Goal: Contribute content: Add original content to the website for others to see

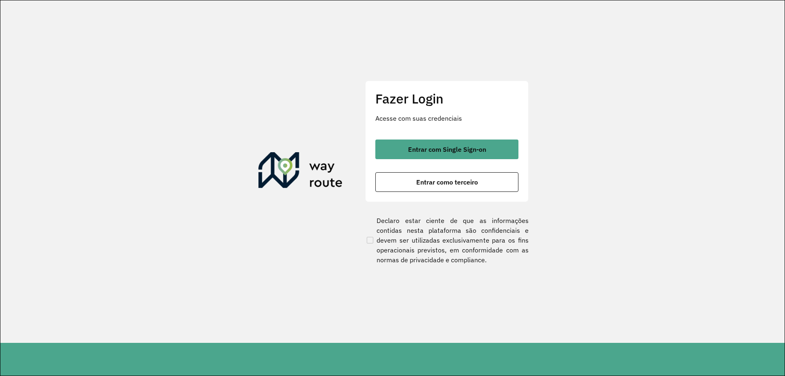
click at [452, 160] on div "Entrar com Single Sign-on Entrar como terceiro" at bounding box center [447, 166] width 143 height 52
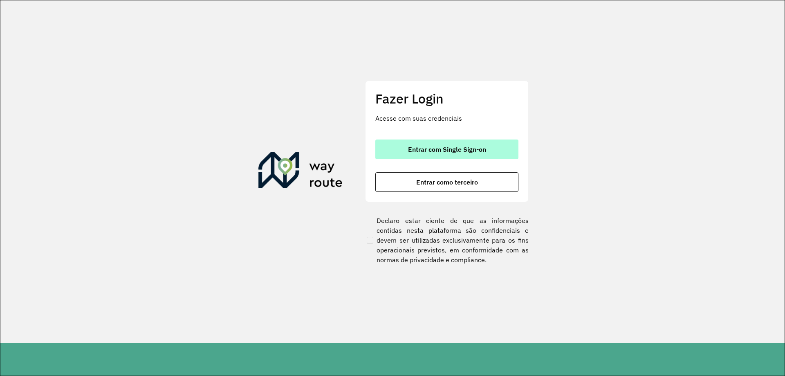
click at [461, 151] on span "Entrar com Single Sign-on" at bounding box center [447, 149] width 78 height 7
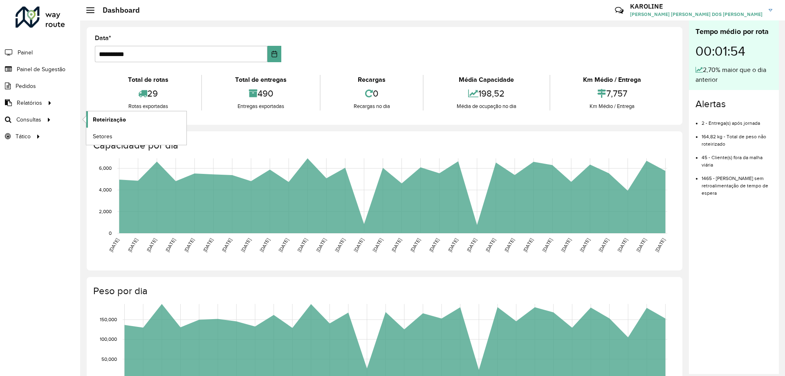
click at [133, 119] on link "Roteirização" at bounding box center [136, 119] width 100 height 16
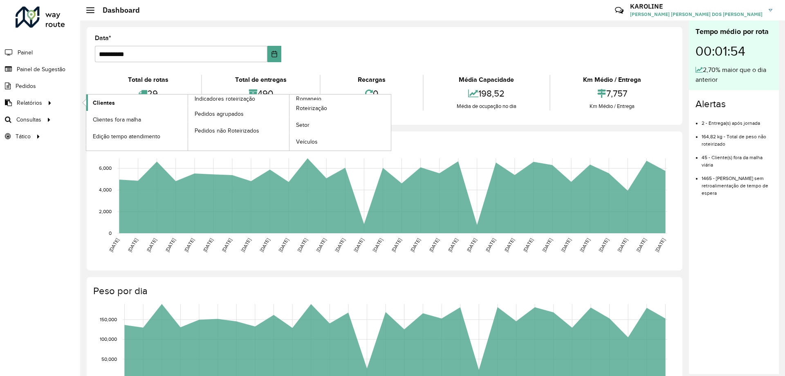
click at [103, 99] on span "Clientes" at bounding box center [104, 103] width 22 height 9
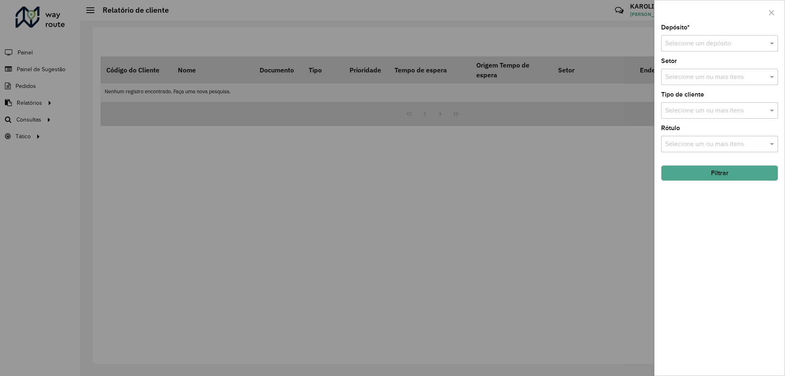
click at [674, 41] on input "text" at bounding box center [712, 44] width 92 height 10
click at [697, 69] on span "CDD Pouso Alegre" at bounding box center [692, 66] width 54 height 7
click at [704, 81] on input "text" at bounding box center [716, 77] width 105 height 10
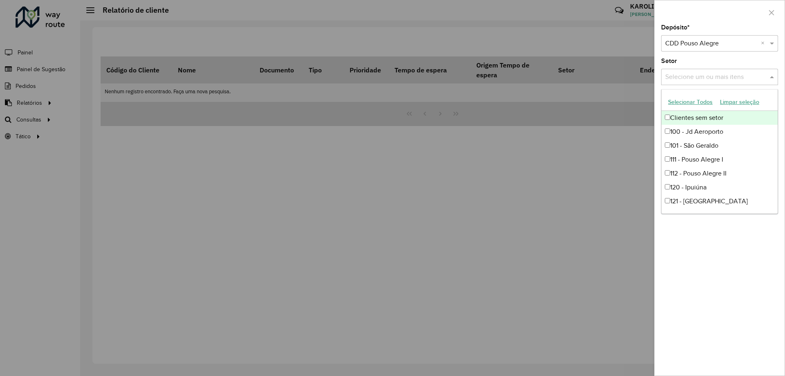
drag, startPoint x: 633, startPoint y: 187, endPoint x: 671, endPoint y: 167, distance: 42.6
click at [634, 188] on div at bounding box center [392, 188] width 785 height 376
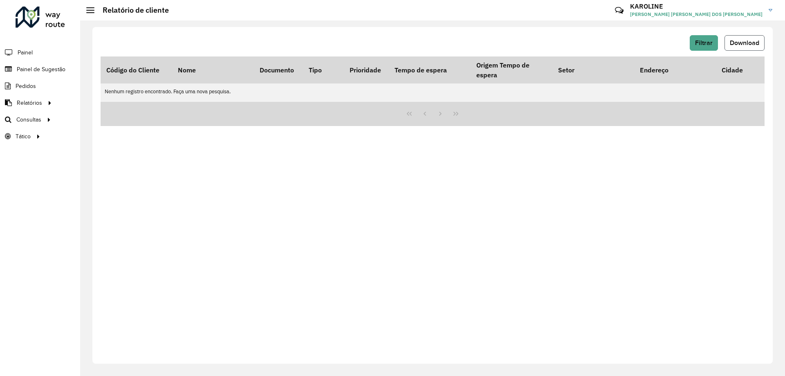
click at [747, 43] on span "Download" at bounding box center [744, 42] width 29 height 7
click at [704, 45] on span "Filtrar" at bounding box center [704, 42] width 18 height 7
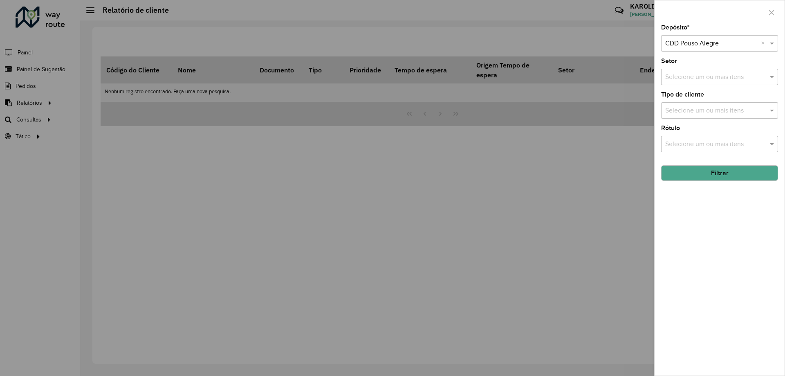
click at [734, 171] on button "Filtrar" at bounding box center [720, 173] width 117 height 16
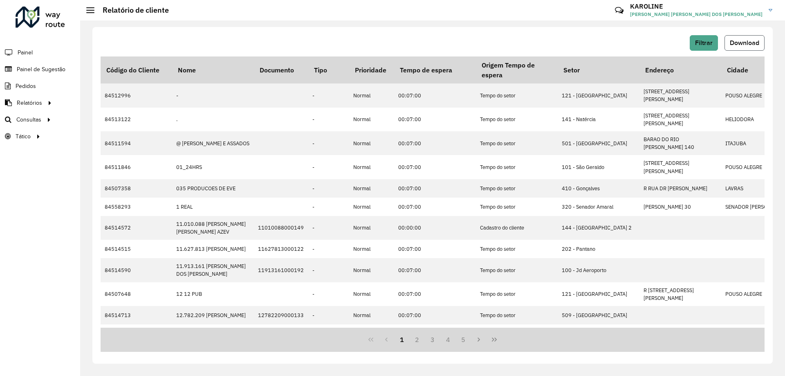
click at [752, 43] on span "Download" at bounding box center [744, 42] width 29 height 7
click at [701, 36] on button "Filtrar" at bounding box center [704, 43] width 28 height 16
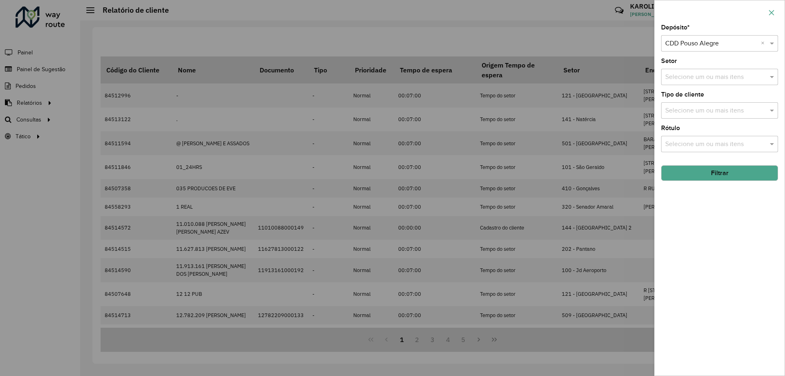
click at [771, 12] on icon "button" at bounding box center [772, 12] width 7 height 7
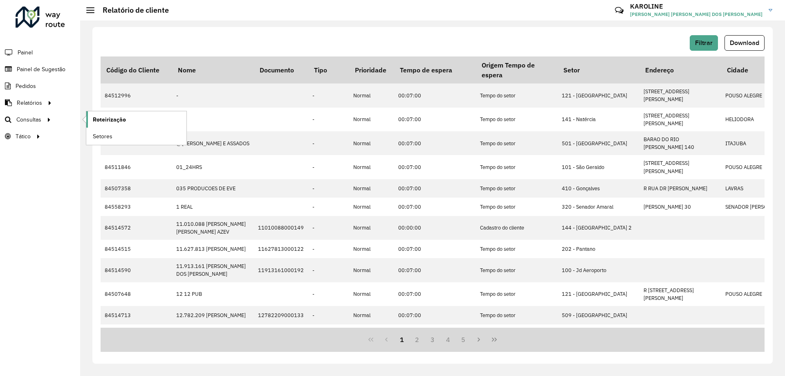
click at [127, 117] on link "Roteirização" at bounding box center [136, 119] width 100 height 16
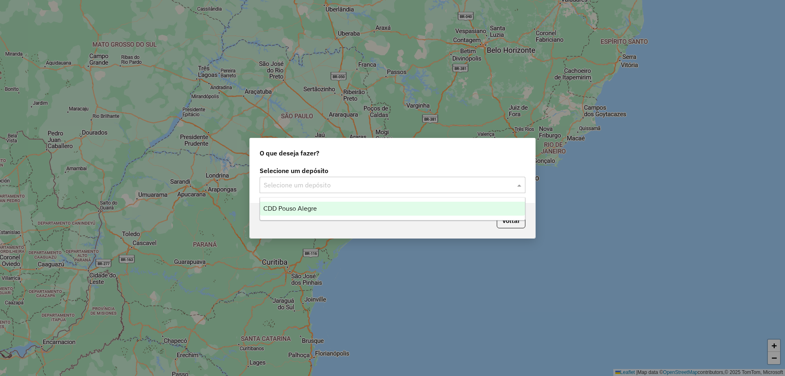
click at [372, 185] on input "text" at bounding box center [384, 185] width 241 height 10
click at [296, 214] on div "CDD Pouso Alegre" at bounding box center [392, 209] width 265 height 14
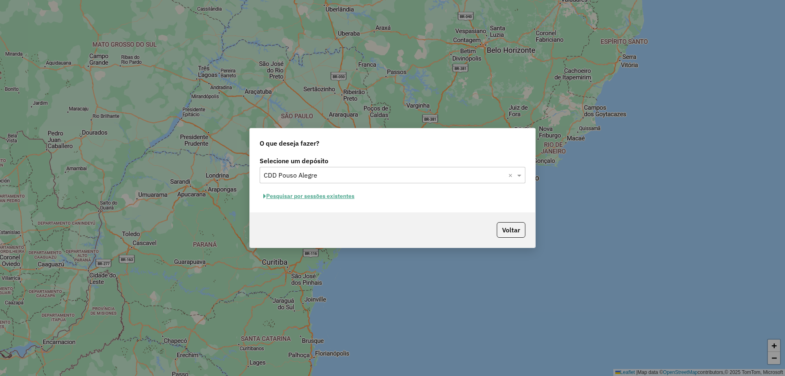
click at [344, 195] on button "Pesquisar por sessões existentes" at bounding box center [309, 196] width 99 height 13
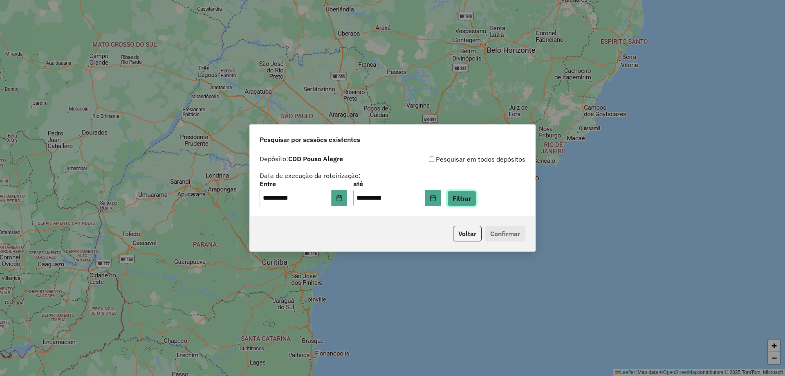
drag, startPoint x: 482, startPoint y: 192, endPoint x: 479, endPoint y: 196, distance: 4.8
click at [477, 193] on button "Filtrar" at bounding box center [462, 199] width 29 height 16
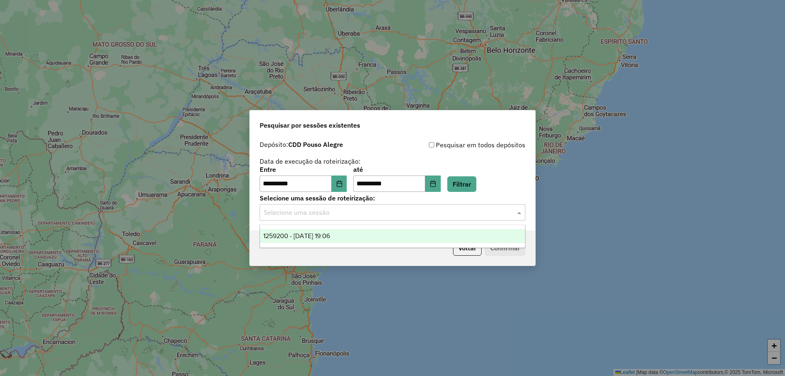
click at [297, 216] on input "text" at bounding box center [384, 213] width 241 height 10
click at [305, 239] on span "1259200 - 04/09/2025 19:06" at bounding box center [296, 235] width 67 height 7
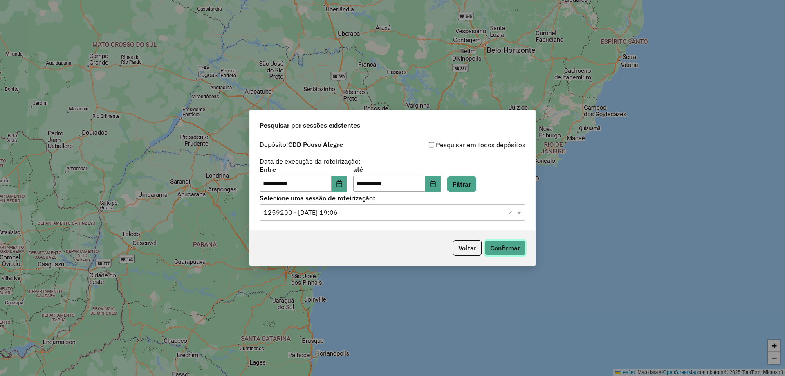
click at [511, 251] on button "Confirmar" at bounding box center [505, 248] width 41 height 16
click at [332, 184] on input "**********" at bounding box center [296, 184] width 72 height 16
click at [340, 182] on button "Choose Date" at bounding box center [340, 184] width 16 height 16
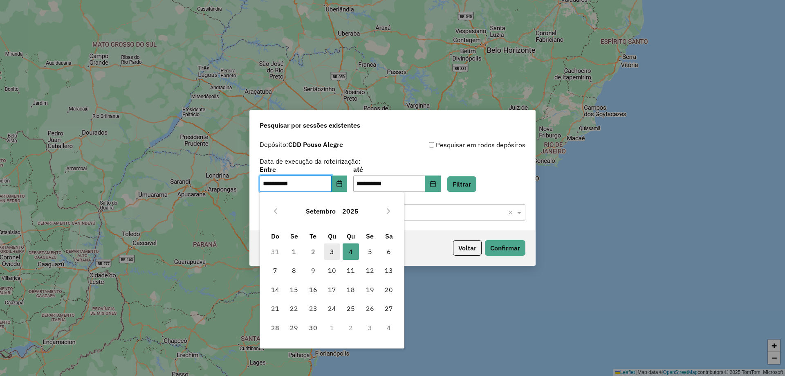
click at [329, 249] on span "3" at bounding box center [332, 251] width 16 height 16
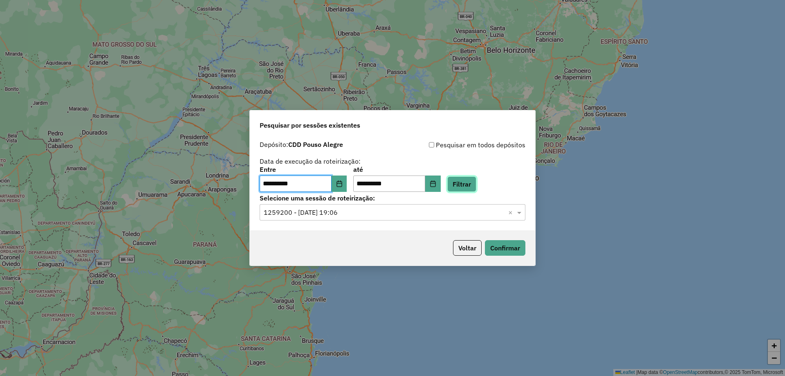
click at [477, 183] on button "Filtrar" at bounding box center [462, 184] width 29 height 16
click at [510, 249] on button "Confirmar" at bounding box center [505, 248] width 41 height 16
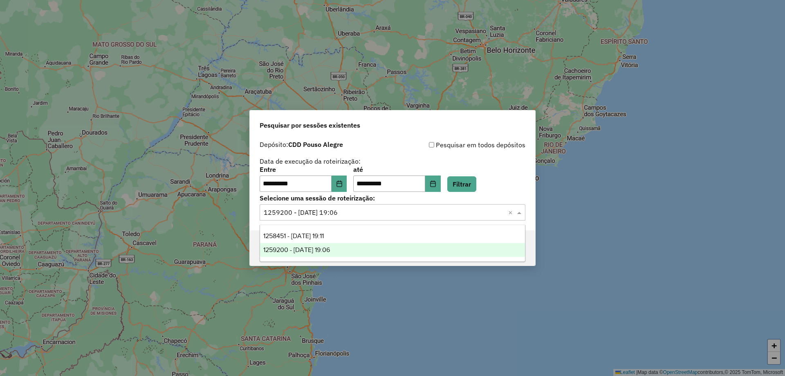
click at [411, 220] on div "Selecione uma sessão × 1259200 - 04/09/2025 19:06 ×" at bounding box center [393, 212] width 266 height 16
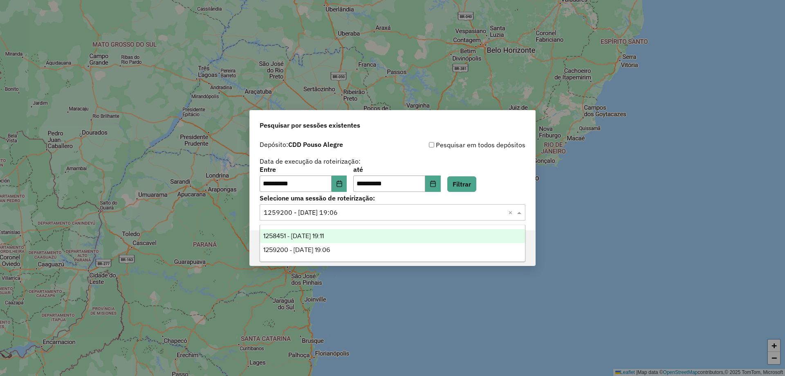
click at [324, 233] on span "1258451 - [DATE] 19:11" at bounding box center [293, 235] width 61 height 7
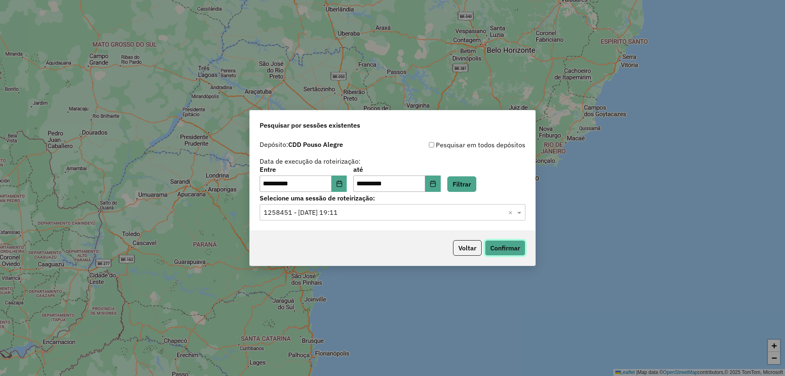
click at [514, 248] on button "Confirmar" at bounding box center [505, 248] width 41 height 16
click at [326, 193] on label "Selecione uma sessão de roteirização:" at bounding box center [393, 198] width 266 height 10
click at [344, 187] on button "Choose Date" at bounding box center [340, 184] width 16 height 16
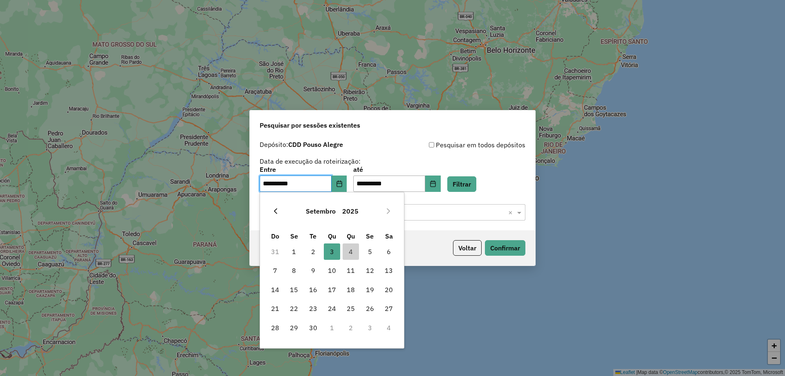
click at [275, 209] on icon "Previous Month" at bounding box center [275, 211] width 7 height 7
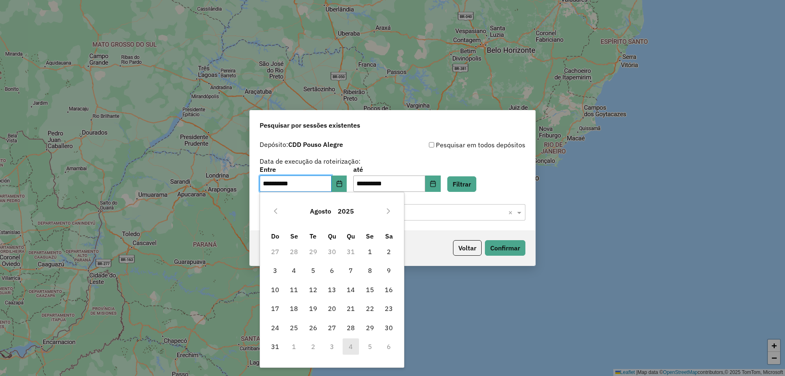
click at [275, 209] on icon "Previous Month" at bounding box center [275, 211] width 7 height 7
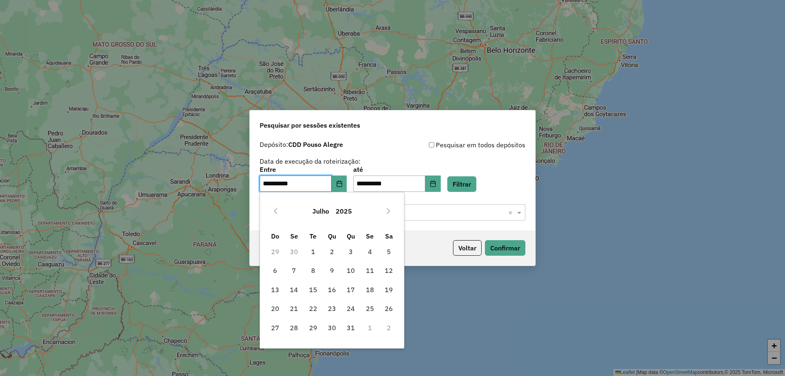
click at [334, 209] on button "2025" at bounding box center [344, 211] width 23 height 20
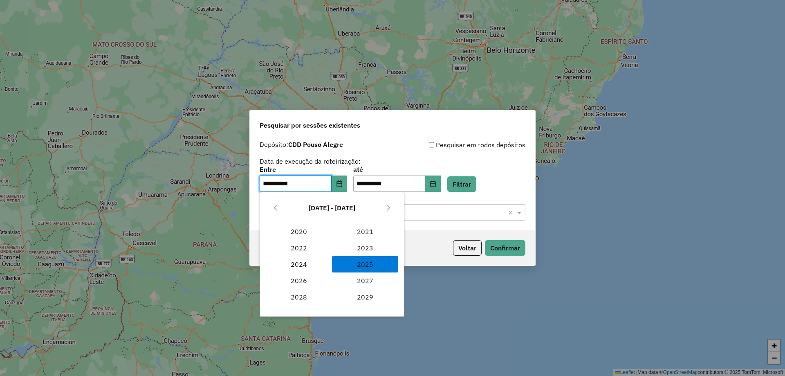
click at [360, 261] on span "2025 2025" at bounding box center [365, 264] width 66 height 16
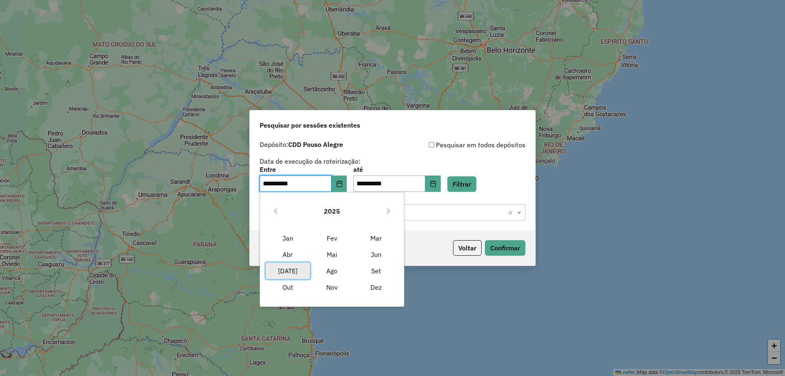
click at [291, 267] on span "Jul" at bounding box center [288, 271] width 44 height 16
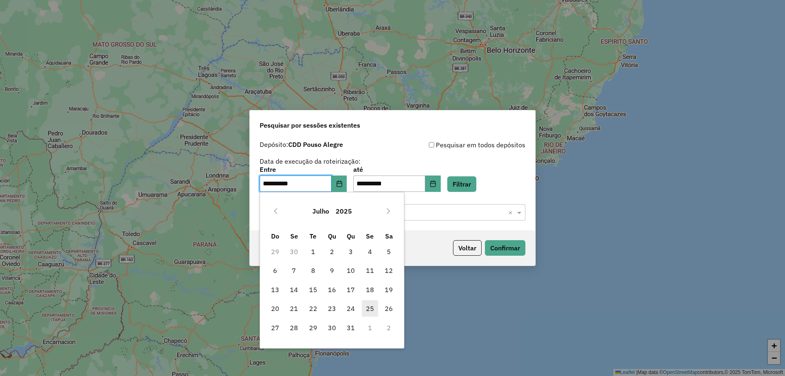
click at [367, 306] on span "25" at bounding box center [370, 308] width 16 height 16
type input "**********"
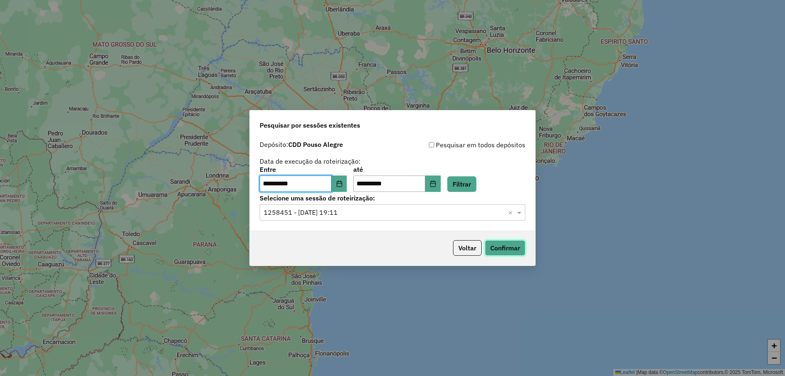
click at [524, 248] on button "Confirmar" at bounding box center [505, 248] width 41 height 16
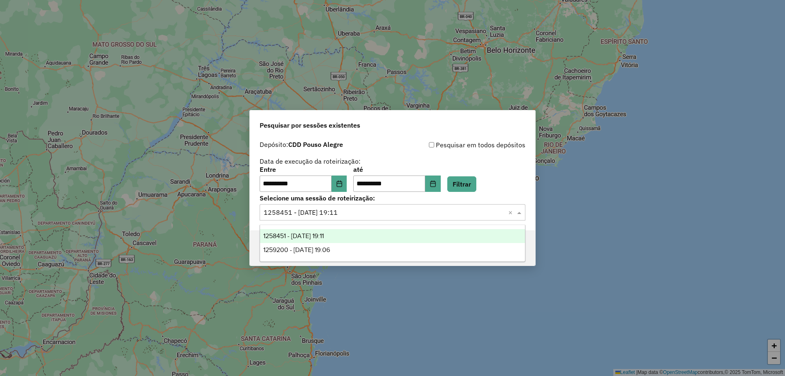
click at [303, 214] on input "text" at bounding box center [384, 213] width 241 height 10
click at [477, 182] on button "Filtrar" at bounding box center [462, 184] width 29 height 16
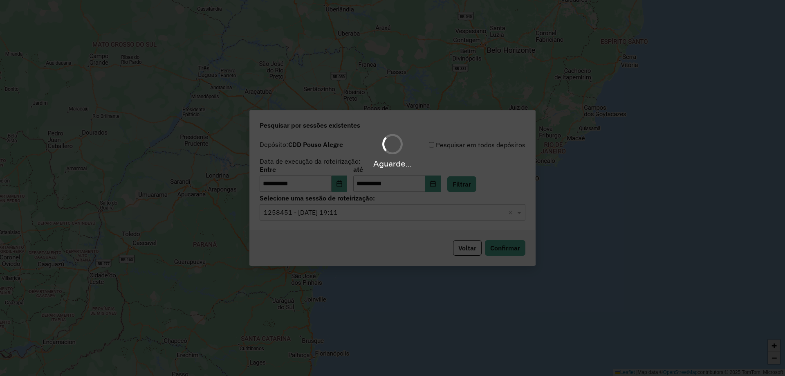
click at [304, 213] on hb-app "**********" at bounding box center [392, 188] width 785 height 376
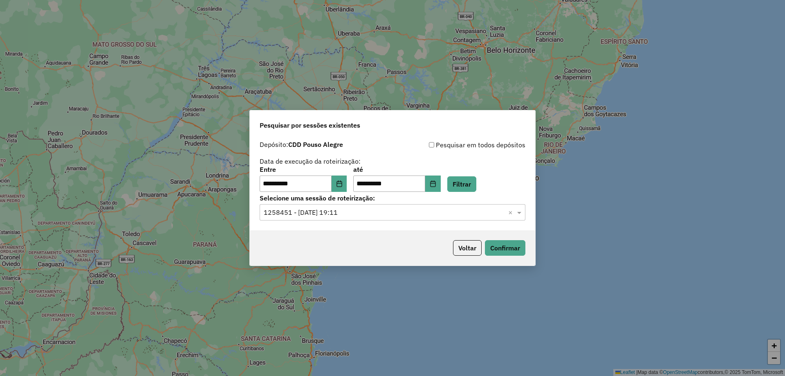
drag, startPoint x: 491, startPoint y: 213, endPoint x: 407, endPoint y: 211, distance: 83.1
click at [490, 211] on input "text" at bounding box center [384, 213] width 241 height 10
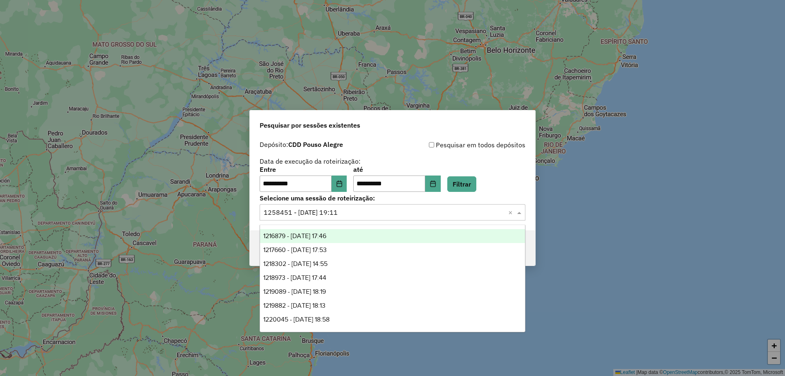
click at [297, 237] on span "1216879 - 25/07/2025 17:46" at bounding box center [294, 235] width 63 height 7
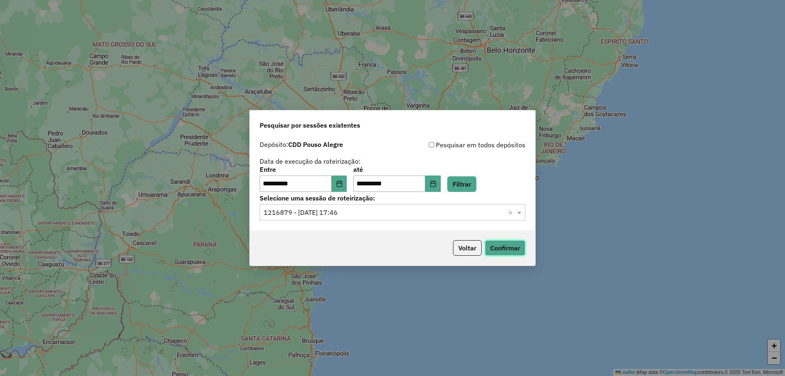
click at [503, 249] on button "Confirmar" at bounding box center [505, 248] width 41 height 16
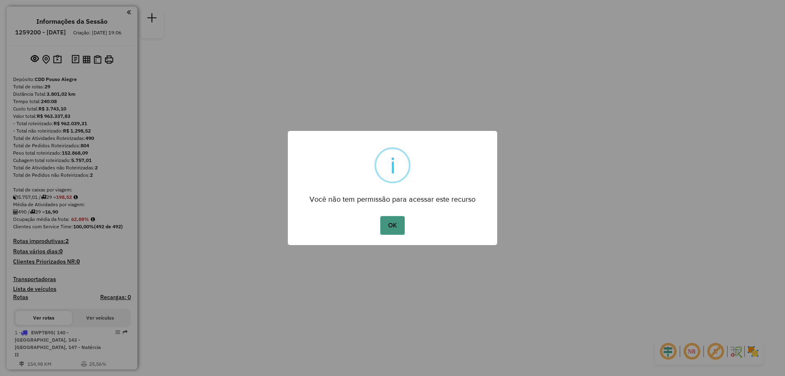
click at [394, 225] on button "OK" at bounding box center [392, 225] width 24 height 19
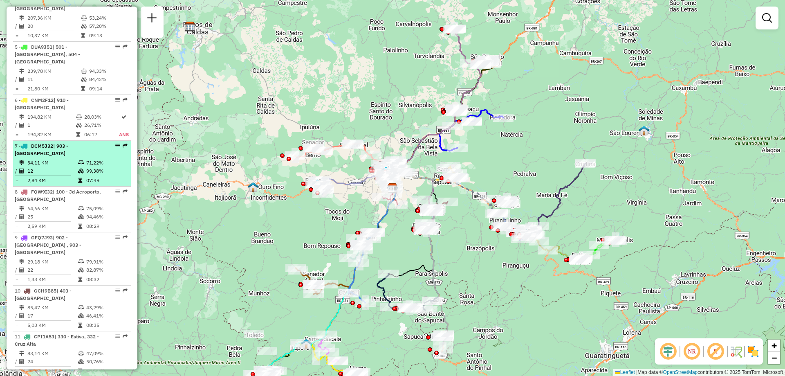
scroll to position [614, 0]
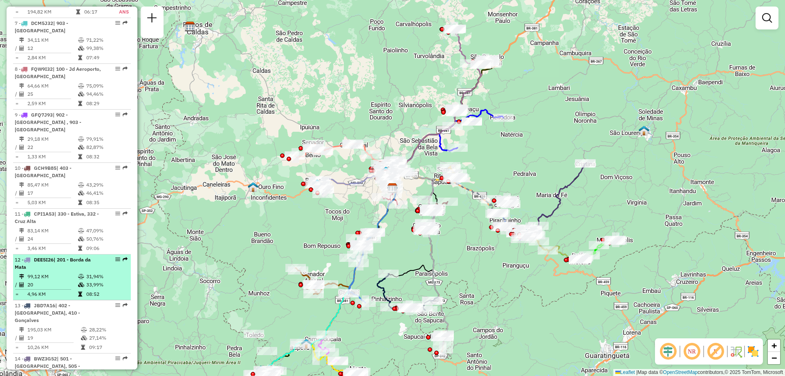
select select "**********"
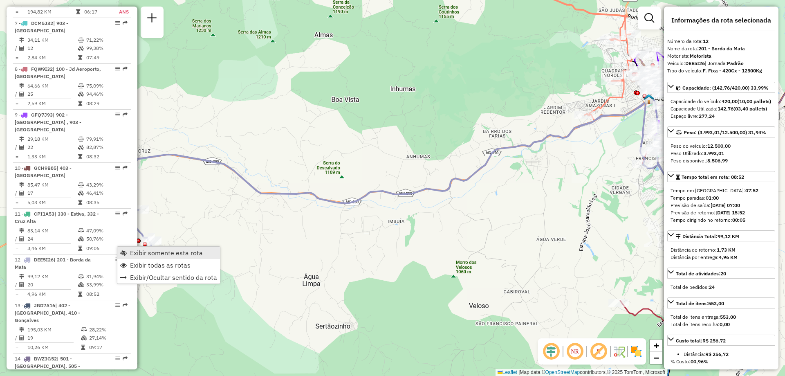
click at [186, 254] on span "Exibir somente esta rota" at bounding box center [166, 253] width 73 height 7
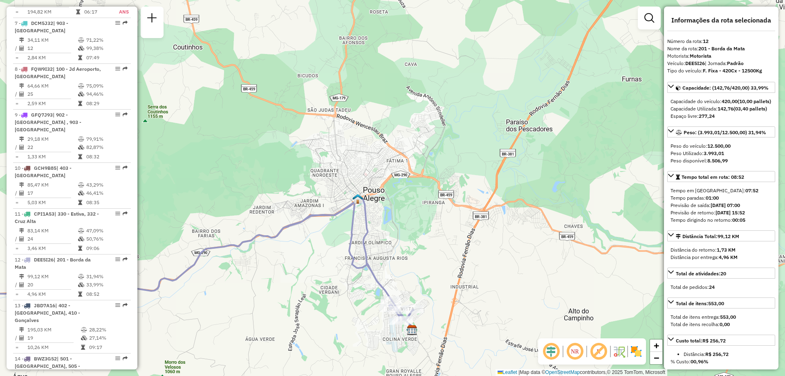
drag, startPoint x: 597, startPoint y: 236, endPoint x: 306, endPoint y: 336, distance: 307.9
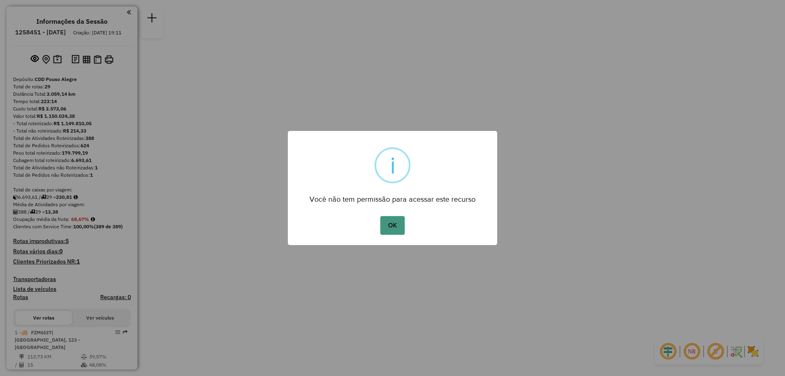
click at [389, 224] on button "OK" at bounding box center [392, 225] width 24 height 19
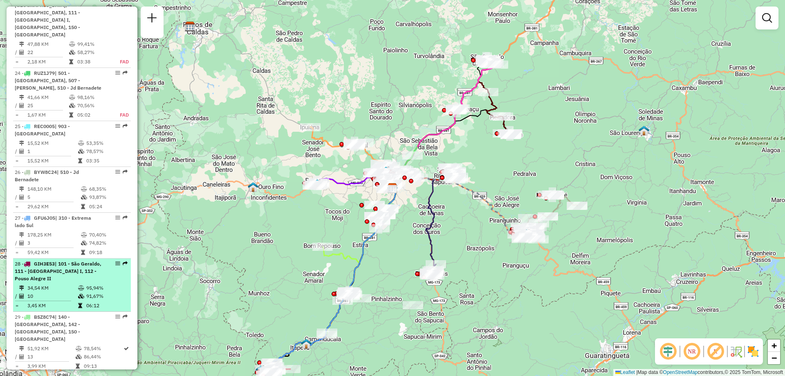
scroll to position [1391, 0]
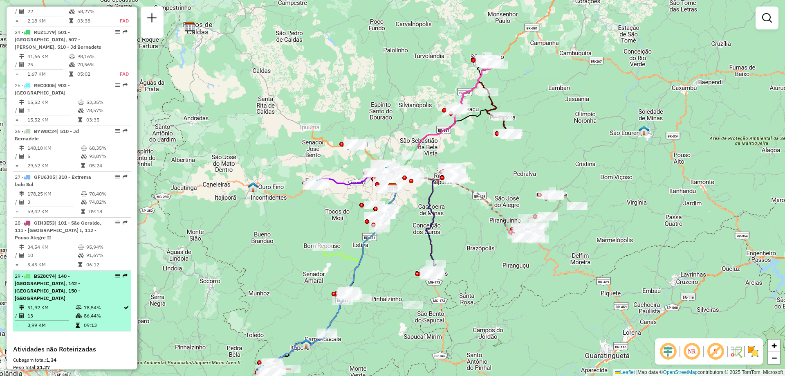
select select "**********"
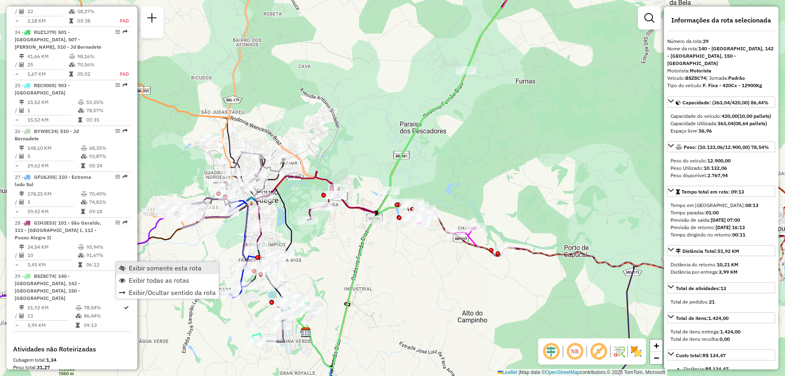
click at [168, 268] on span "Exibir somente esta rota" at bounding box center [165, 268] width 73 height 7
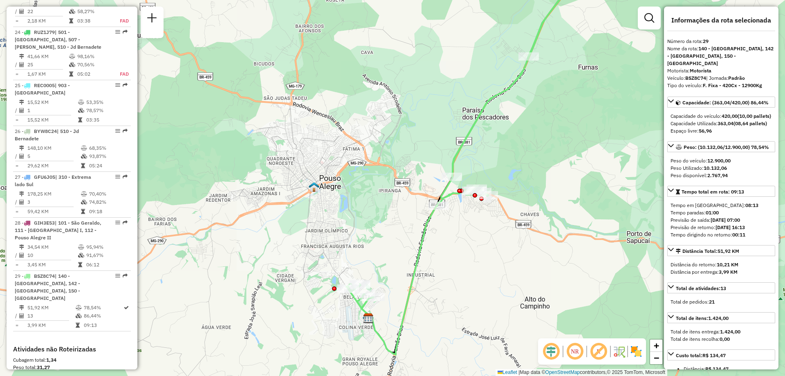
drag, startPoint x: 433, startPoint y: 290, endPoint x: 496, endPoint y: 276, distance: 64.1
click at [496, 276] on div "Janela de atendimento Grade de atendimento Capacidade Transportadoras Veículos …" at bounding box center [392, 188] width 785 height 376
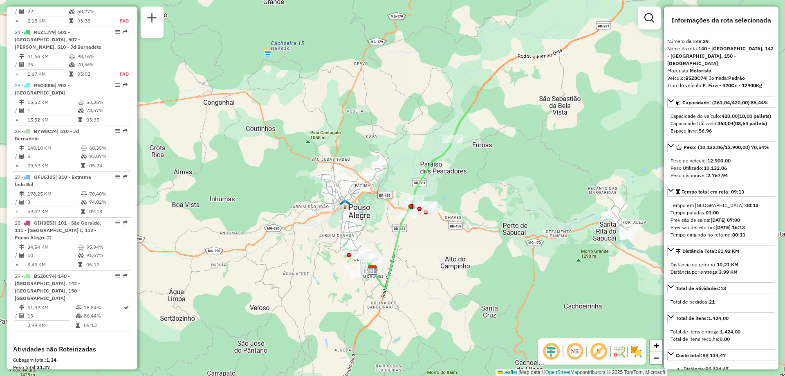
drag, startPoint x: 587, startPoint y: 154, endPoint x: 466, endPoint y: 155, distance: 120.3
click at [466, 155] on div "Janela de atendimento Grade de atendimento Capacidade Transportadoras Veículos …" at bounding box center [392, 188] width 785 height 376
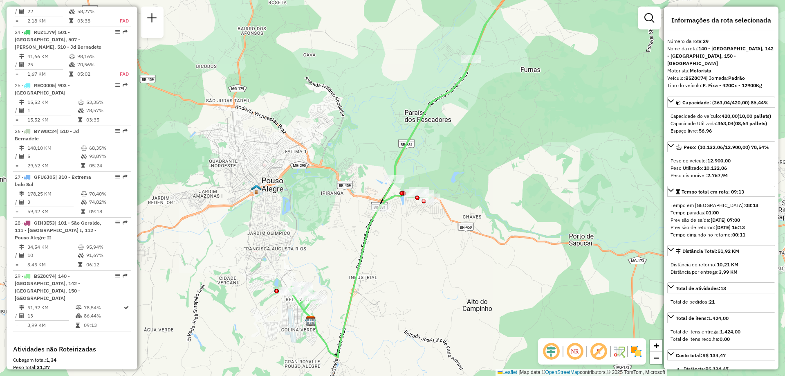
drag, startPoint x: 396, startPoint y: 202, endPoint x: 395, endPoint y: 250, distance: 47.9
click at [395, 250] on div "Janela de atendimento Grade de atendimento Capacidade Transportadoras Veículos …" at bounding box center [392, 188] width 785 height 376
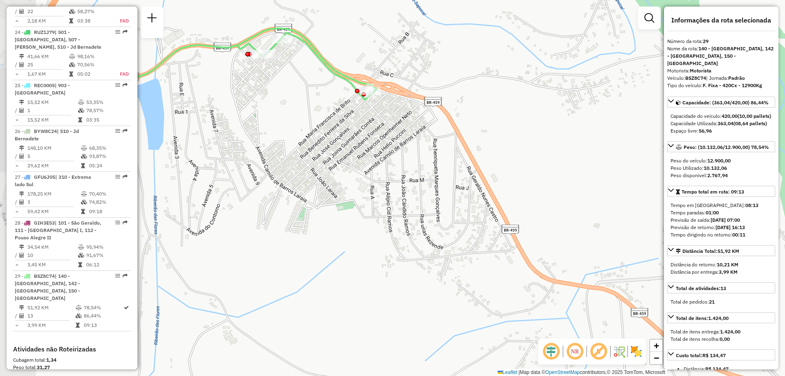
drag, startPoint x: 374, startPoint y: 198, endPoint x: 520, endPoint y: 233, distance: 150.4
click at [520, 233] on div "Janela de atendimento Grade de atendimento Capacidade Transportadoras Veículos …" at bounding box center [392, 188] width 785 height 376
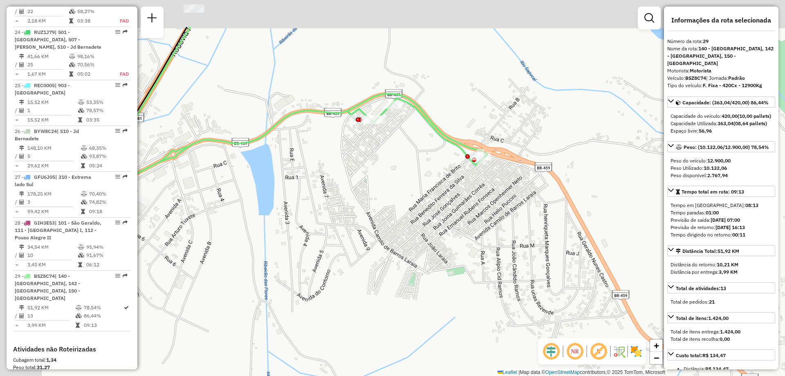
drag, startPoint x: 306, startPoint y: 124, endPoint x: 421, endPoint y: 195, distance: 134.9
click at [421, 195] on div "Janela de atendimento Grade de atendimento Capacidade Transportadoras Veículos …" at bounding box center [392, 188] width 785 height 376
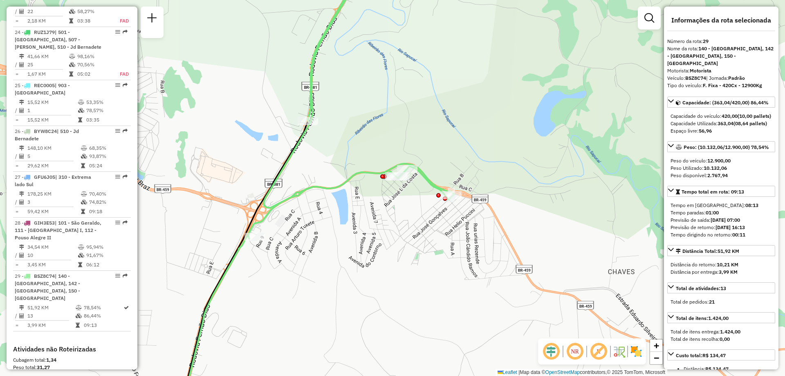
drag, startPoint x: 419, startPoint y: 203, endPoint x: 415, endPoint y: 219, distance: 16.4
click at [415, 219] on div "Janela de atendimento Grade de atendimento Capacidade Transportadoras Veículos …" at bounding box center [392, 188] width 785 height 376
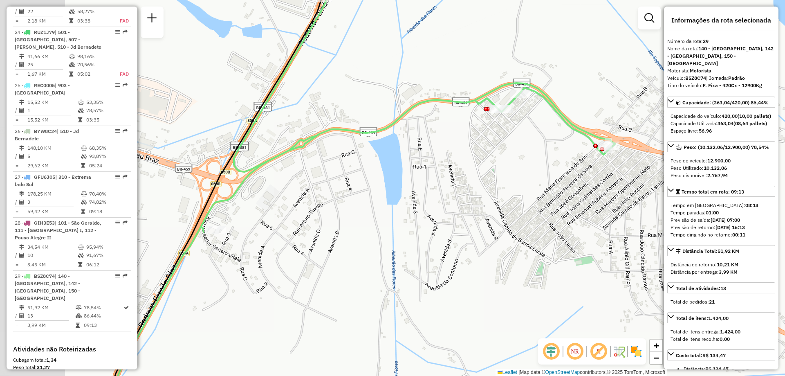
drag, startPoint x: 351, startPoint y: 196, endPoint x: 490, endPoint y: 169, distance: 141.3
click at [490, 169] on div "Janela de atendimento Grade de atendimento Capacidade Transportadoras Veículos …" at bounding box center [392, 188] width 785 height 376
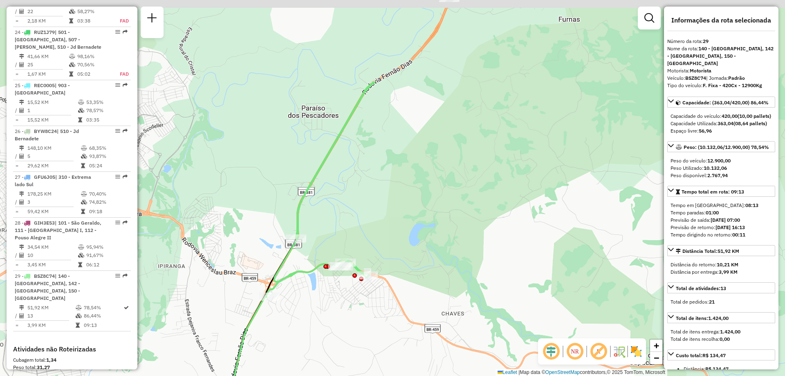
drag, startPoint x: 379, startPoint y: 114, endPoint x: 341, endPoint y: 233, distance: 125.1
click at [341, 233] on div "Janela de atendimento Grade de atendimento Capacidade Transportadoras Veículos …" at bounding box center [392, 188] width 785 height 376
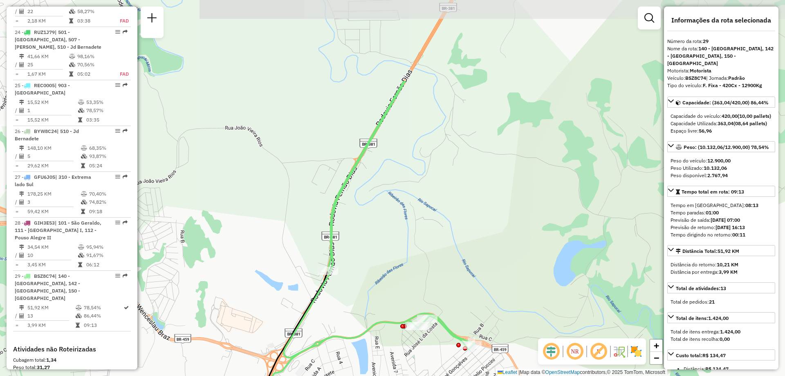
drag, startPoint x: 410, startPoint y: 66, endPoint x: 396, endPoint y: 185, distance: 119.5
click at [396, 185] on div "Janela de atendimento Grade de atendimento Capacidade Transportadoras Veículos …" at bounding box center [392, 188] width 785 height 376
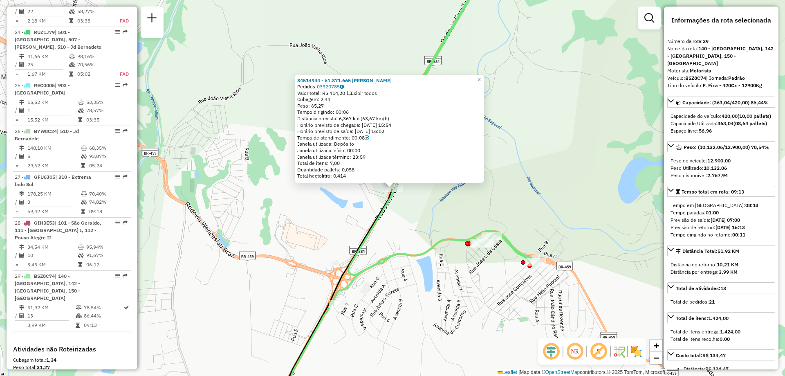
scroll to position [1474, 0]
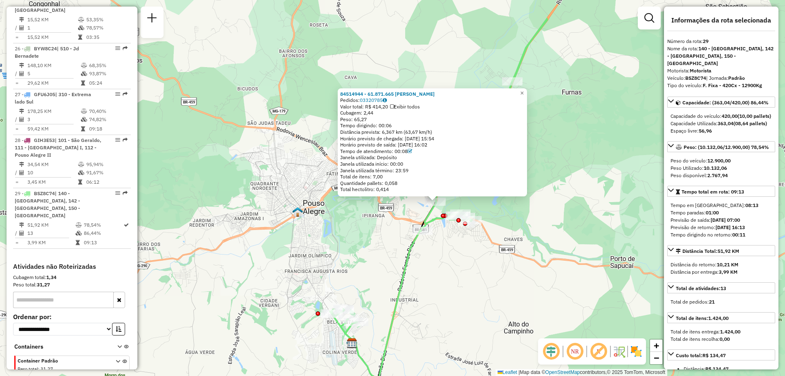
drag, startPoint x: 504, startPoint y: 231, endPoint x: 351, endPoint y: 230, distance: 152.2
click at [351, 230] on div "84514944 - 61.871.665 LUCAS TADEU DA SILVA Pedidos: 03320785 Valor total: R$ 41…" at bounding box center [392, 188] width 785 height 376
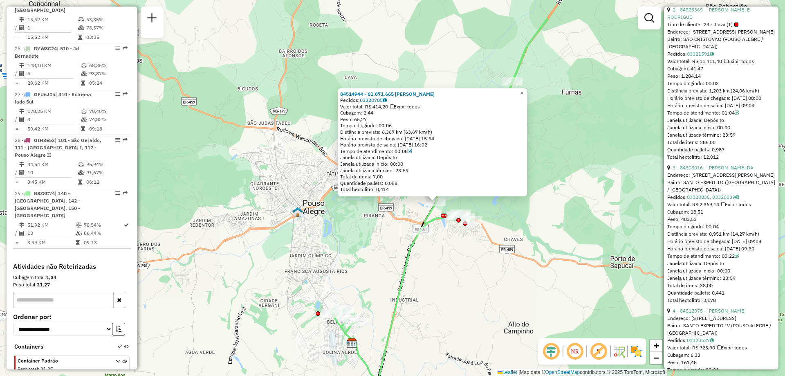
scroll to position [736, 0]
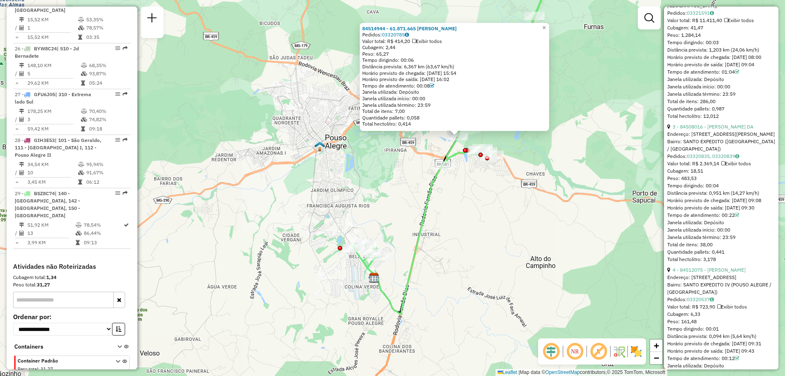
drag, startPoint x: 418, startPoint y: 327, endPoint x: 440, endPoint y: 262, distance: 69.1
click at [440, 262] on div "84514944 - 61.871.665 LUCAS TADEU DA SILVA Pedidos: 03320785 Valor total: R$ 41…" at bounding box center [392, 188] width 785 height 376
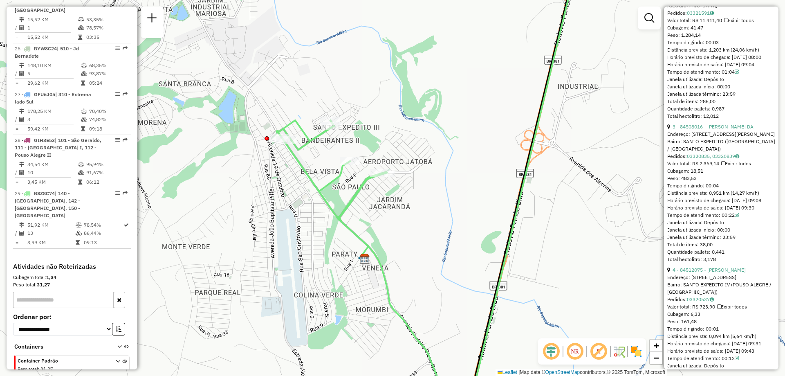
drag, startPoint x: 371, startPoint y: 252, endPoint x: 383, endPoint y: 215, distance: 38.2
click at [383, 215] on div "84514944 - 61.871.665 LUCAS TADEU DA SILVA Pedidos: 03320785 Valor total: R$ 41…" at bounding box center [392, 188] width 785 height 376
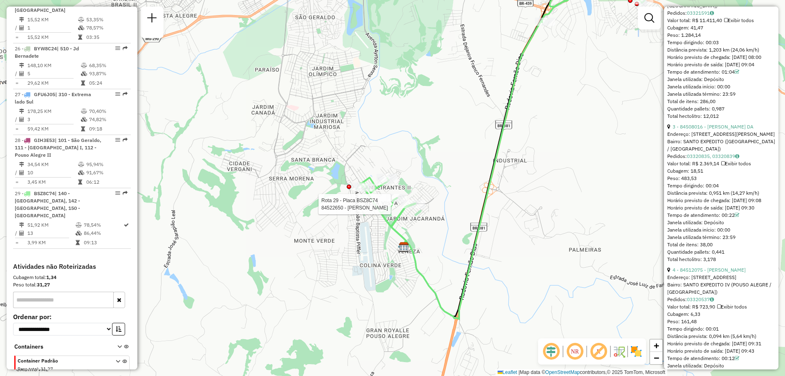
click at [420, 201] on div "Rota 29 - Placa BSZ8C74 84522650 - ISMAEL BEZERRA FERRE 84514944 - 61.871.665 L…" at bounding box center [392, 188] width 785 height 376
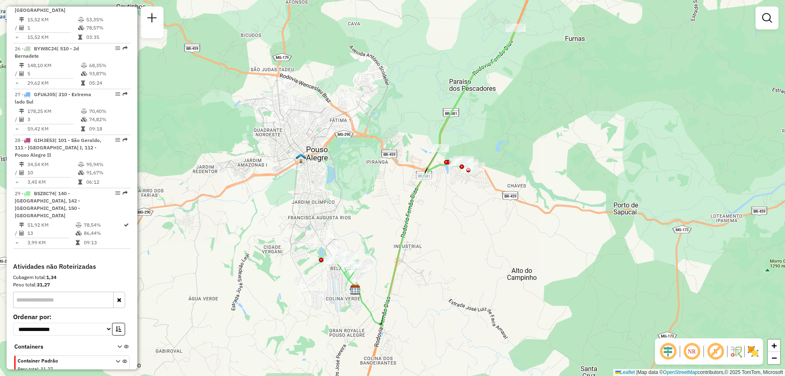
drag, startPoint x: 516, startPoint y: 184, endPoint x: 474, endPoint y: 252, distance: 79.9
click at [474, 252] on div "Janela de atendimento Grade de atendimento Capacidade Transportadoras Veículos …" at bounding box center [392, 188] width 785 height 376
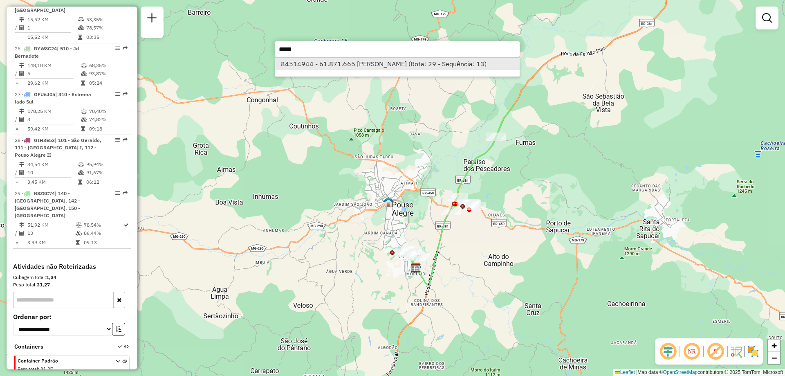
type input "*****"
click at [350, 67] on li "84514944 - 61.871.665 LUCAS TADEU DA SILVA (Rota: 29 - Sequência: 13)" at bounding box center [397, 64] width 245 height 12
select select "**********"
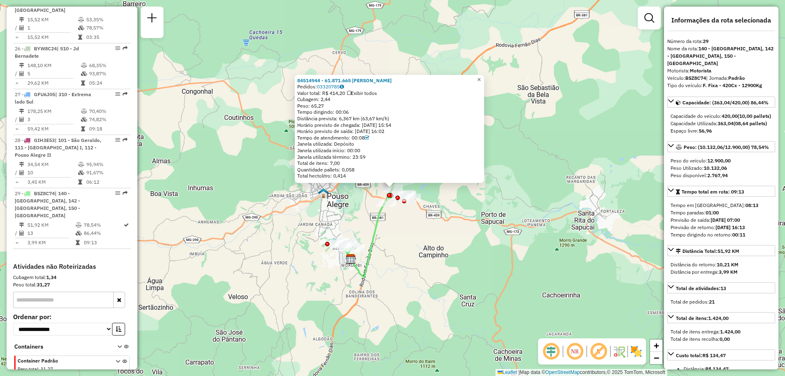
click at [484, 81] on link "×" at bounding box center [480, 80] width 10 height 10
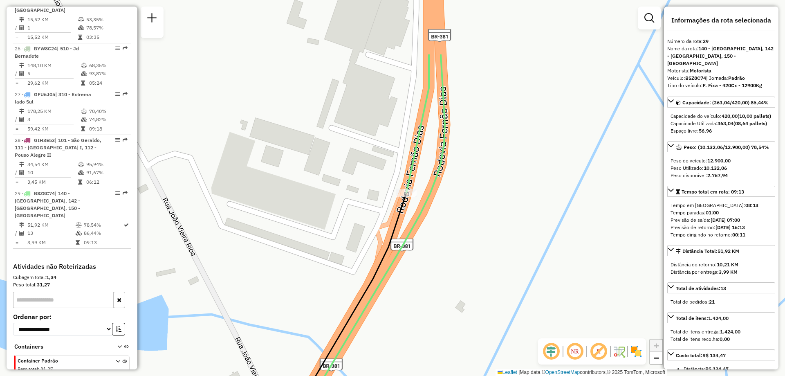
drag, startPoint x: 437, startPoint y: 176, endPoint x: 416, endPoint y: 268, distance: 94.4
click at [416, 268] on div "Janela de atendimento Grade de atendimento Capacidade Transportadoras Veículos …" at bounding box center [392, 188] width 785 height 376
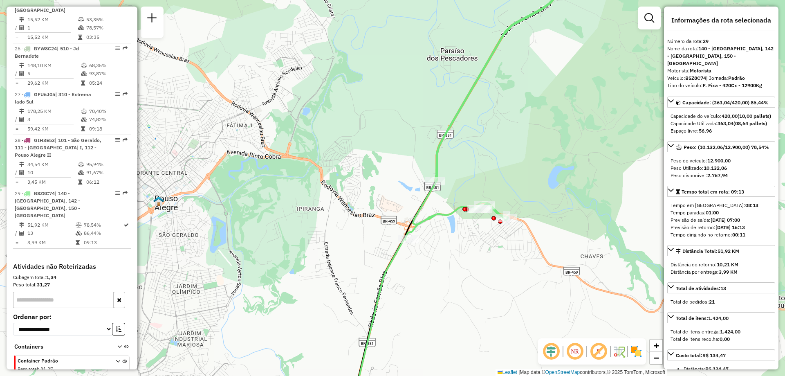
drag, startPoint x: 432, startPoint y: 212, endPoint x: 453, endPoint y: 199, distance: 24.4
click at [453, 199] on div "Janela de atendimento Grade de atendimento Capacidade Transportadoras Veículos …" at bounding box center [392, 188] width 785 height 376
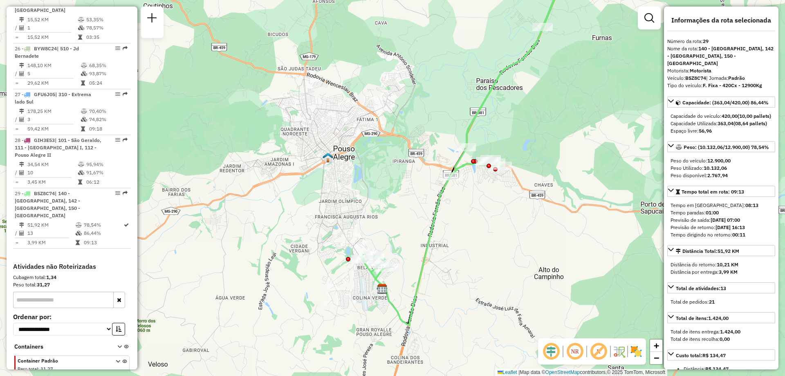
drag, startPoint x: 515, startPoint y: 270, endPoint x: 527, endPoint y: 223, distance: 49.1
click at [527, 223] on div "Janela de atendimento Grade de atendimento Capacidade Transportadoras Veículos …" at bounding box center [392, 188] width 785 height 376
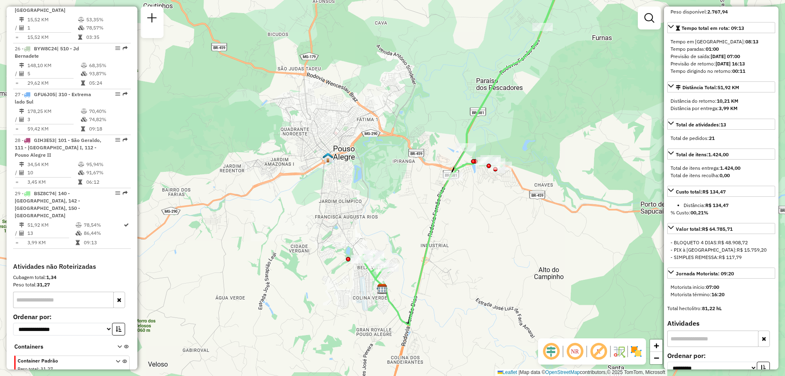
scroll to position [286, 0]
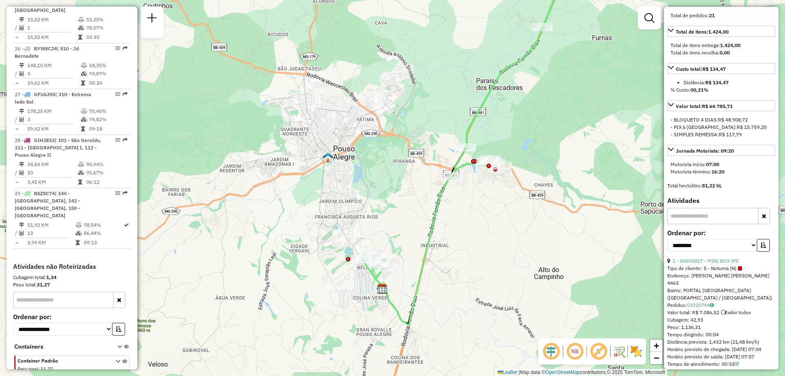
click at [576, 349] on em at bounding box center [575, 352] width 20 height 20
click at [604, 351] on em at bounding box center [599, 352] width 20 height 20
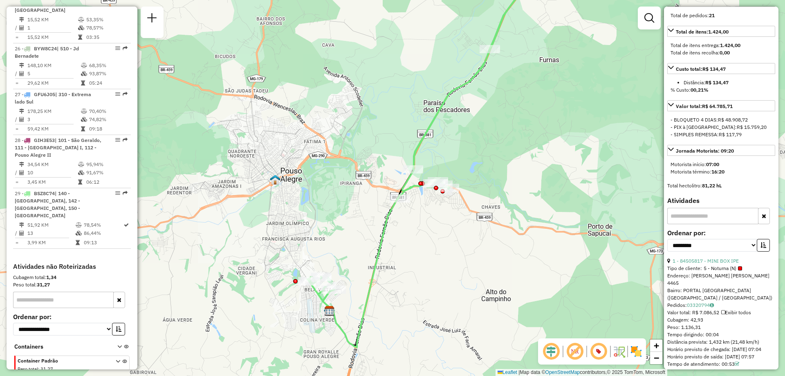
drag, startPoint x: 569, startPoint y: 314, endPoint x: 516, endPoint y: 336, distance: 57.2
click at [516, 336] on div "Janela de atendimento Grade de atendimento Capacidade Transportadoras Veículos …" at bounding box center [392, 188] width 785 height 376
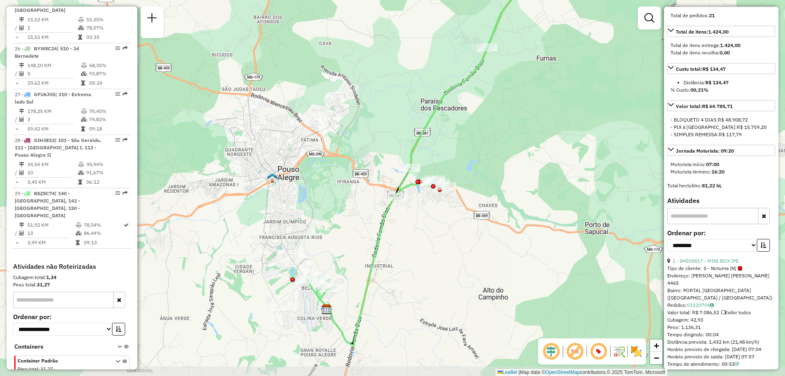
drag, startPoint x: 344, startPoint y: 311, endPoint x: 349, endPoint y: 278, distance: 32.8
click at [349, 278] on div "Janela de atendimento Grade de atendimento Capacidade Transportadoras Veículos …" at bounding box center [392, 188] width 785 height 376
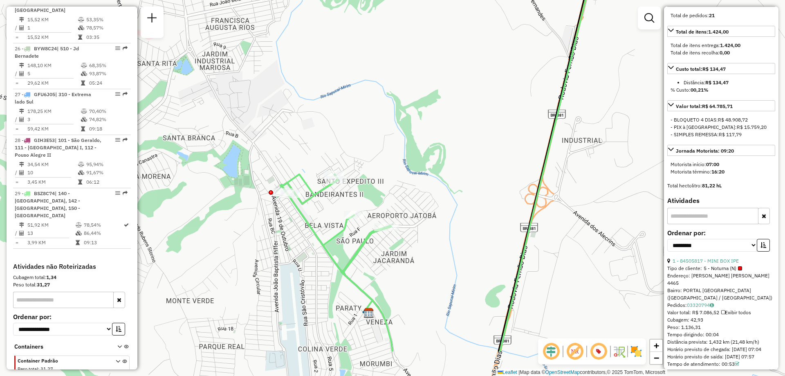
drag, startPoint x: 343, startPoint y: 286, endPoint x: 411, endPoint y: 229, distance: 89.1
click at [411, 229] on div "Janela de atendimento Grade de atendimento Capacidade Transportadoras Veículos …" at bounding box center [392, 188] width 785 height 376
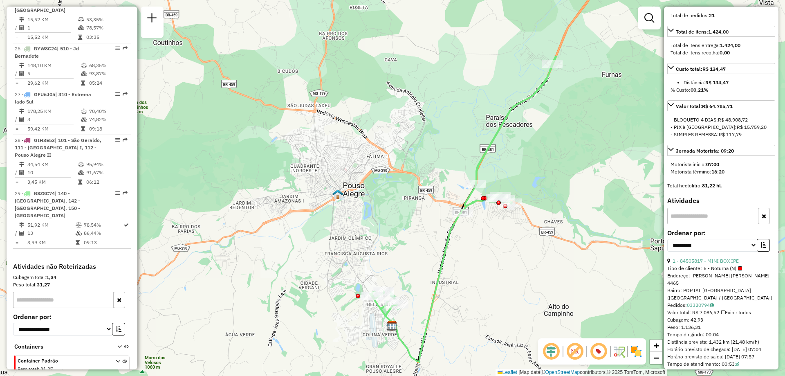
drag, startPoint x: 576, startPoint y: 116, endPoint x: 501, endPoint y: 209, distance: 119.8
click at [501, 209] on div "Janela de atendimento Grade de atendimento Capacidade Transportadoras Veículos …" at bounding box center [392, 188] width 785 height 376
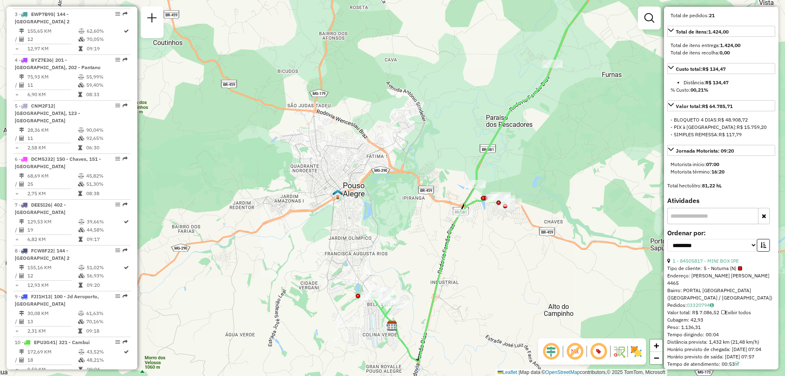
scroll to position [164, 0]
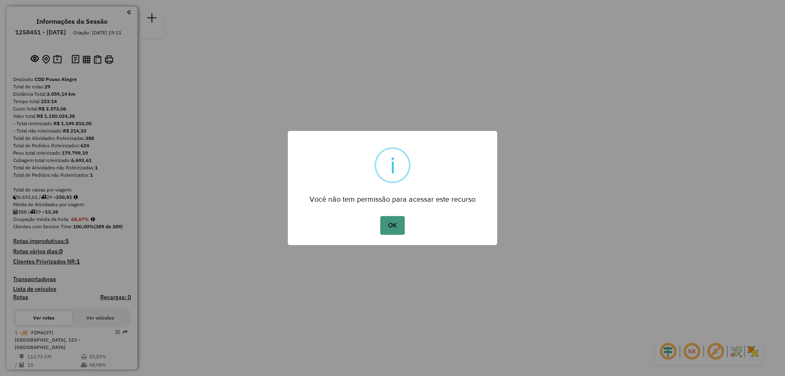
drag, startPoint x: 390, startPoint y: 225, endPoint x: 108, endPoint y: 250, distance: 282.6
click at [389, 223] on button "OK" at bounding box center [392, 225] width 24 height 19
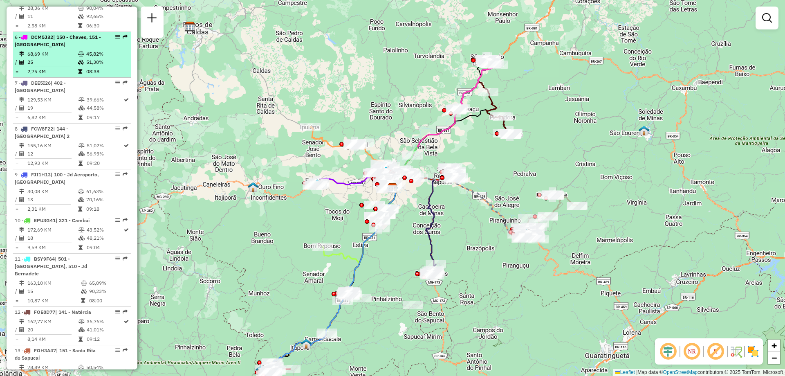
scroll to position [573, 0]
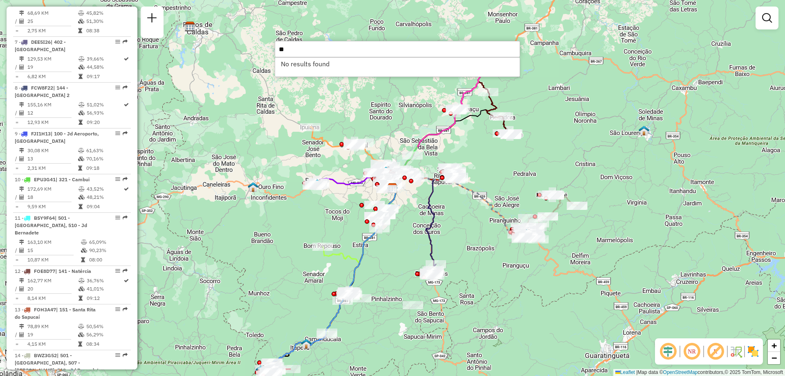
type input "*"
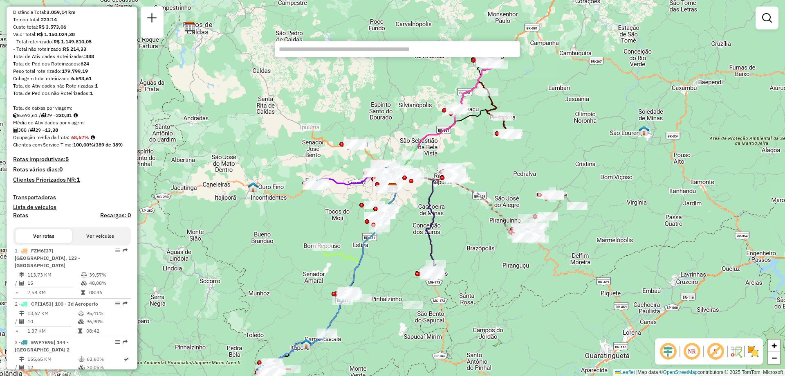
scroll to position [0, 0]
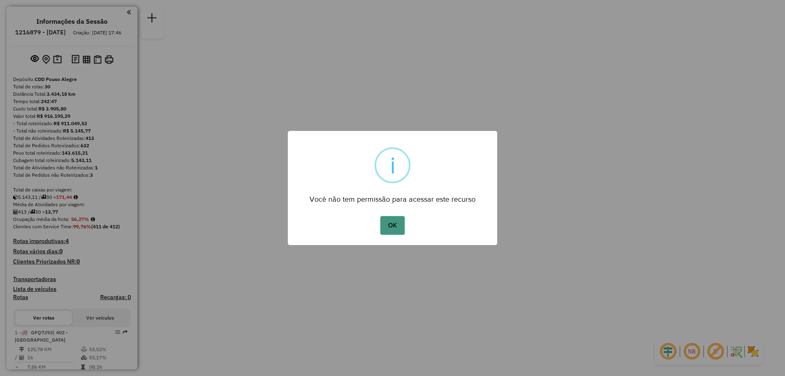
click at [393, 229] on button "OK" at bounding box center [392, 225] width 24 height 19
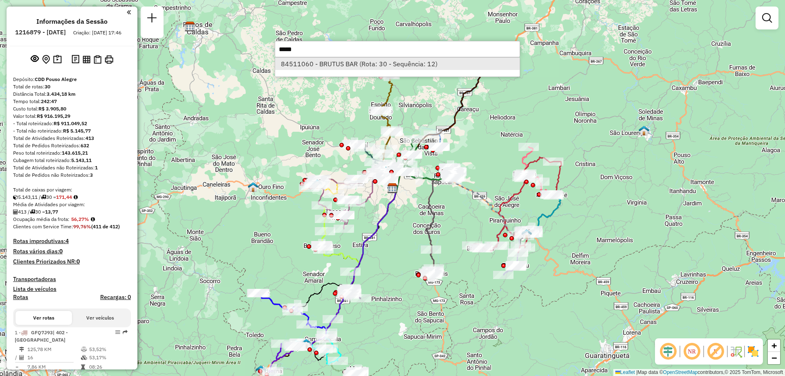
type input "*****"
click at [339, 67] on li "84511060 - BRUTUS BAR (Rota: 30 - Sequência: 12)" at bounding box center [397, 64] width 245 height 12
select select "**********"
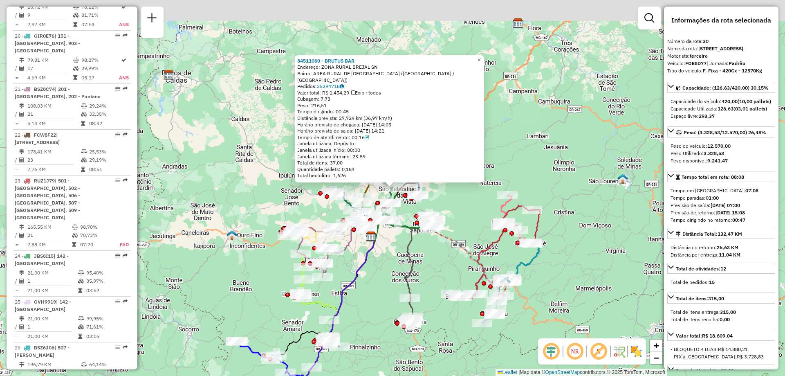
scroll to position [1541, 0]
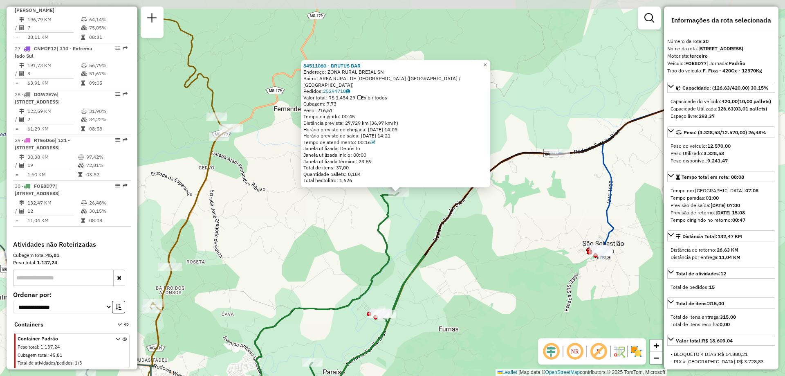
drag, startPoint x: 361, startPoint y: 153, endPoint x: 410, endPoint y: 202, distance: 68.8
click at [410, 202] on div "84511060 - BRUTUS BAR Endereço: ZONA RURAL BREJAL SN Bairro: AREA RURAL DE POUS…" at bounding box center [392, 188] width 785 height 376
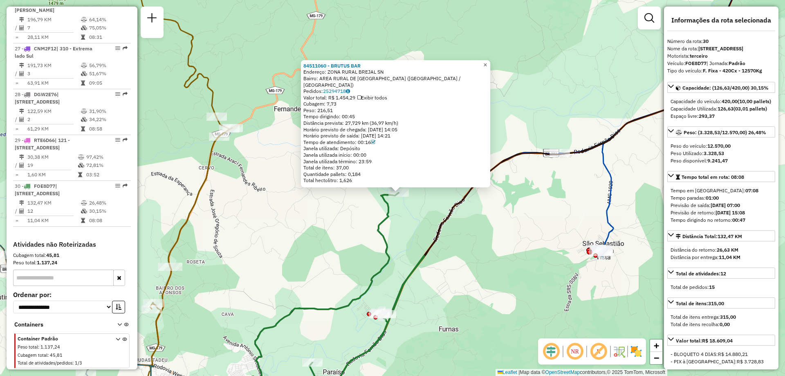
click at [487, 68] on span "×" at bounding box center [486, 64] width 4 height 7
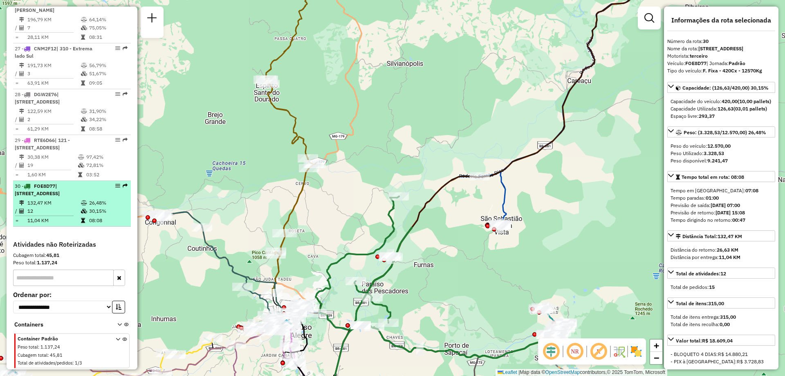
scroll to position [1501, 0]
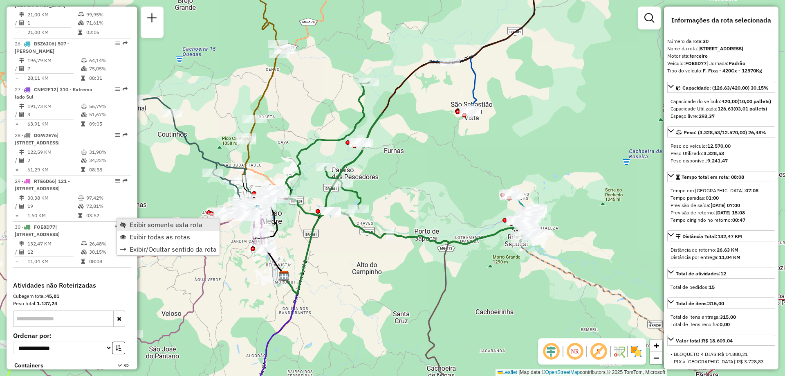
click at [165, 226] on span "Exibir somente esta rota" at bounding box center [166, 224] width 73 height 7
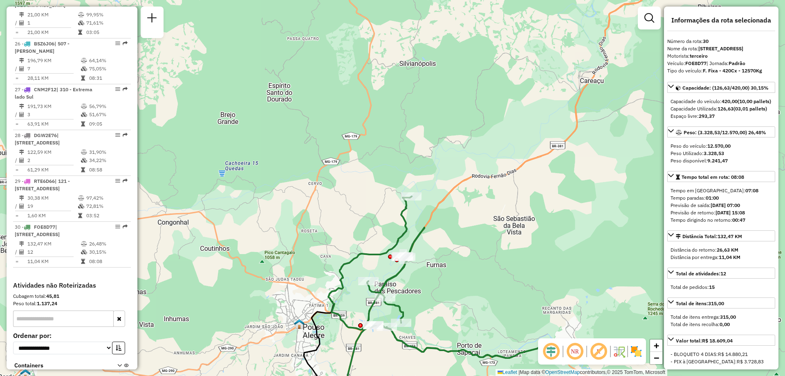
drag, startPoint x: 395, startPoint y: 152, endPoint x: 443, endPoint y: 264, distance: 121.7
click at [443, 264] on div "Janela de atendimento Grade de atendimento Capacidade Transportadoras Veículos …" at bounding box center [392, 188] width 785 height 376
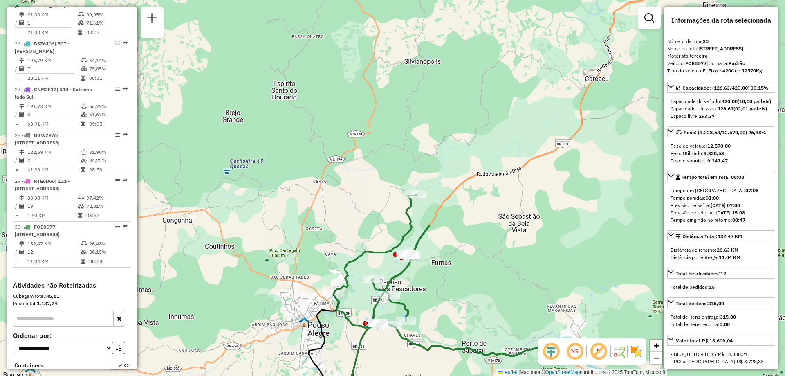
click at [437, 172] on div "Janela de atendimento Grade de atendimento Capacidade Transportadoras Veículos …" at bounding box center [392, 188] width 785 height 376
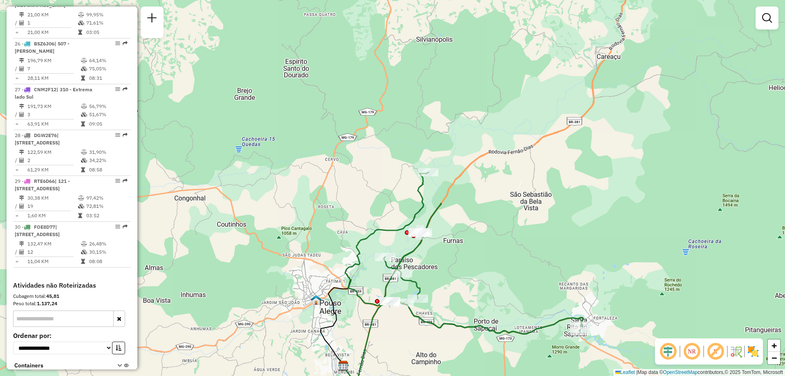
drag, startPoint x: 560, startPoint y: 296, endPoint x: 572, endPoint y: 274, distance: 25.1
click at [572, 274] on div "Janela de atendimento Grade de atendimento Capacidade Transportadoras Veículos …" at bounding box center [392, 188] width 785 height 376
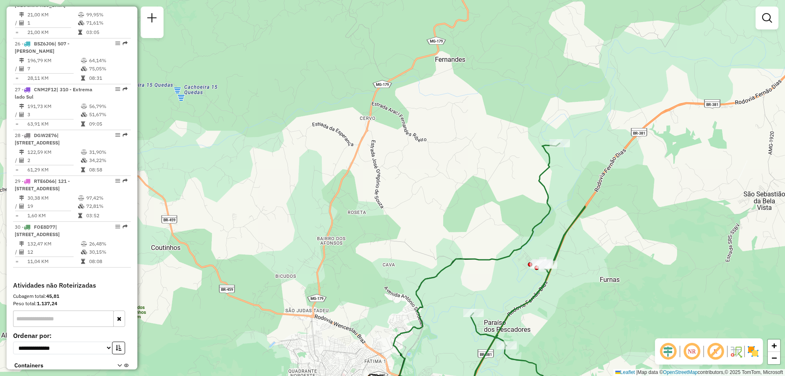
drag, startPoint x: 520, startPoint y: 51, endPoint x: 562, endPoint y: 153, distance: 110.5
click at [562, 153] on div "Janela de atendimento Grade de atendimento Capacidade Transportadoras Veículos …" at bounding box center [392, 188] width 785 height 376
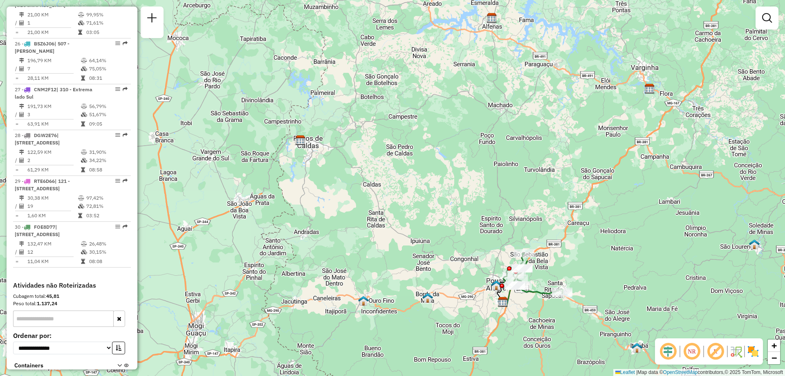
drag, startPoint x: 551, startPoint y: 298, endPoint x: 536, endPoint y: 315, distance: 22.4
click at [536, 315] on div "Janela de atendimento Grade de atendimento Capacidade Transportadoras Veículos …" at bounding box center [392, 188] width 785 height 376
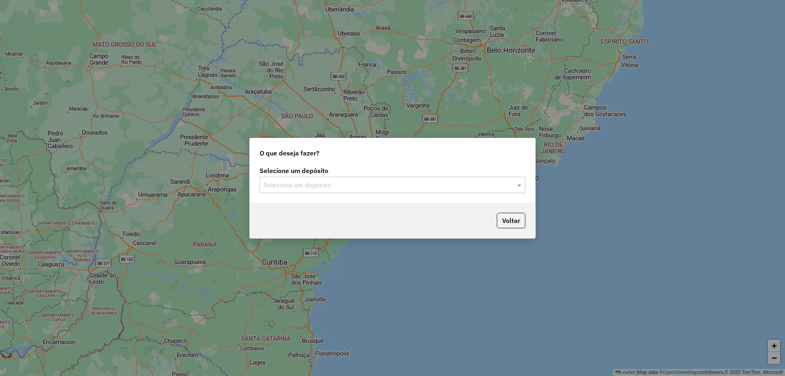
click at [375, 180] on input "text" at bounding box center [384, 185] width 241 height 10
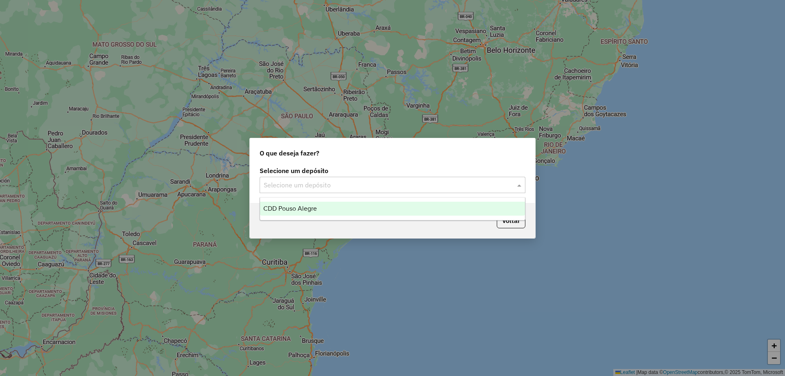
click at [282, 213] on div "CDD Pouso Alegre" at bounding box center [392, 209] width 265 height 14
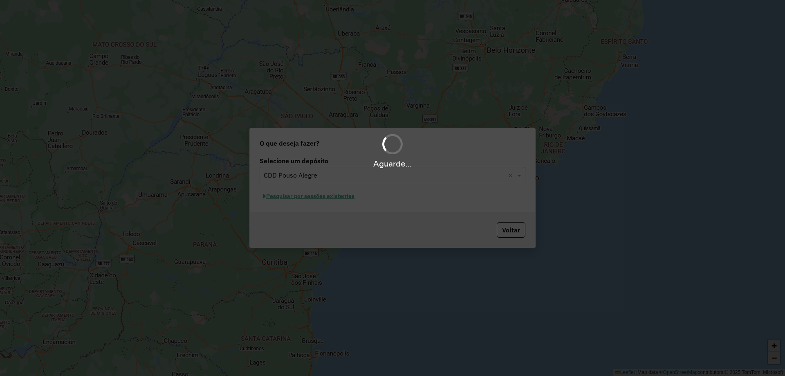
click at [306, 198] on div "Aguarde..." at bounding box center [392, 188] width 785 height 376
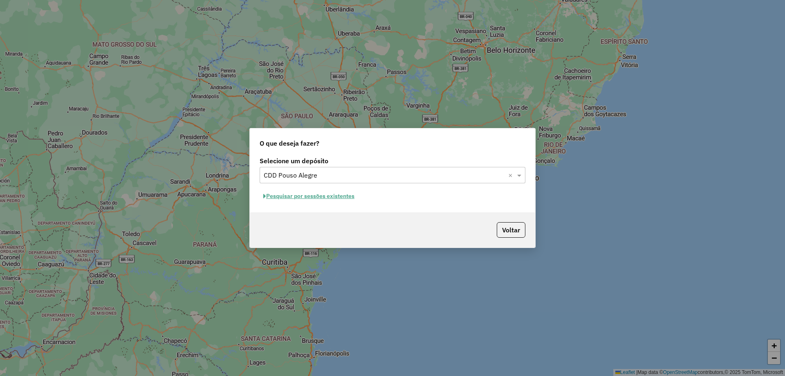
click at [315, 197] on button "Pesquisar por sessões existentes" at bounding box center [309, 196] width 99 height 13
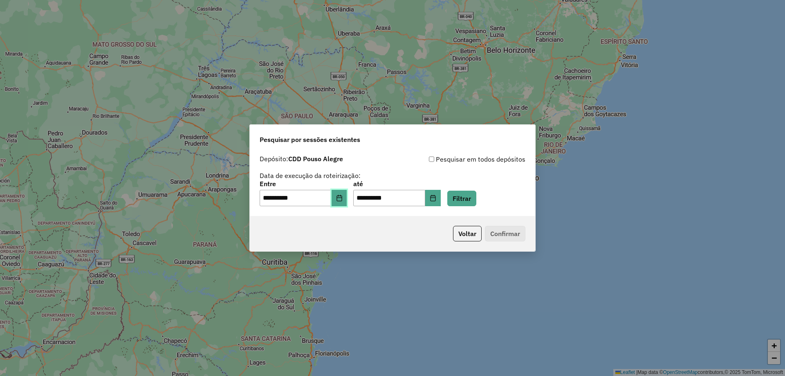
click at [339, 199] on button "Choose Date" at bounding box center [340, 198] width 16 height 16
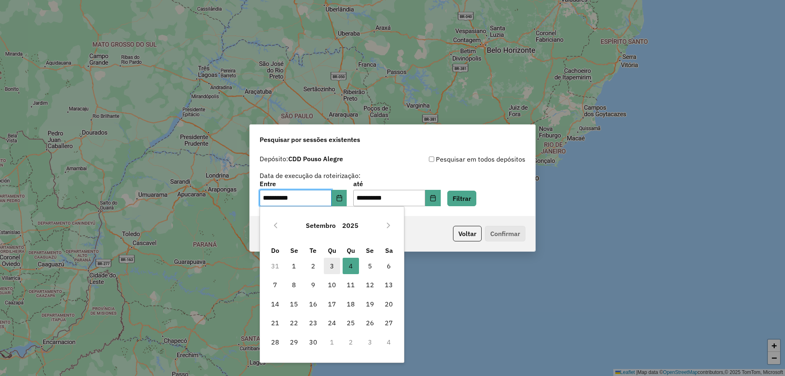
click at [332, 263] on span "3" at bounding box center [332, 266] width 16 height 16
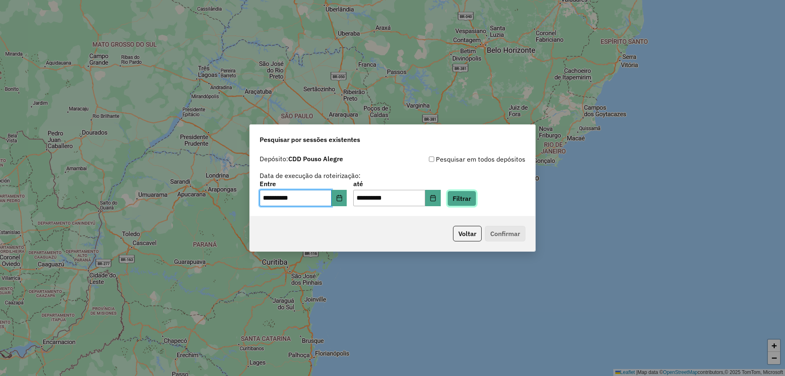
click at [477, 194] on button "Filtrar" at bounding box center [462, 199] width 29 height 16
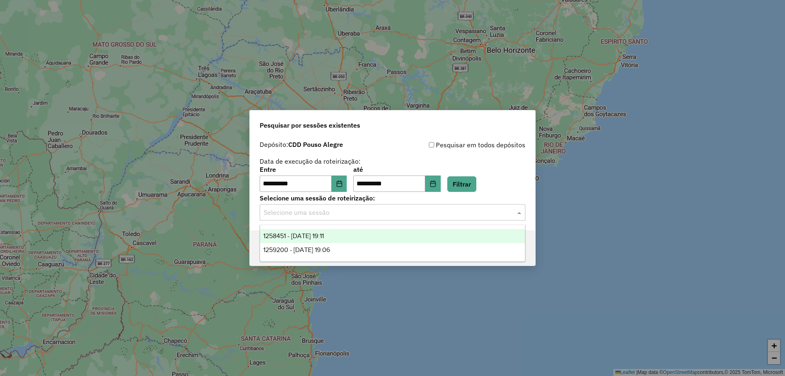
click at [329, 216] on input "text" at bounding box center [384, 213] width 241 height 10
click at [320, 236] on span "1258451 - [DATE] 19:11" at bounding box center [293, 235] width 61 height 7
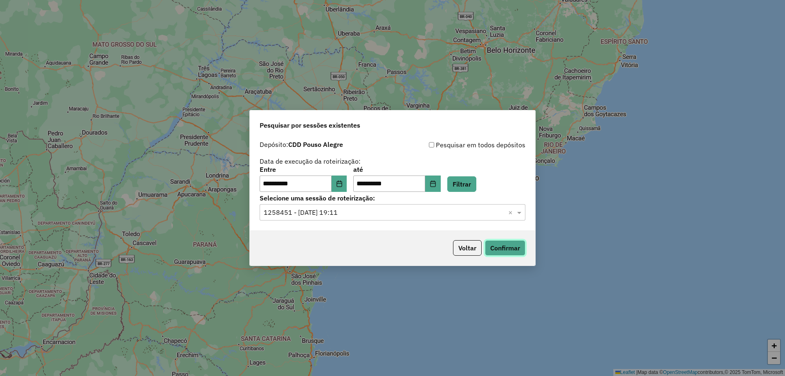
click at [495, 244] on button "Confirmar" at bounding box center [505, 248] width 41 height 16
click at [343, 183] on icon "Choose Date" at bounding box center [339, 183] width 7 height 7
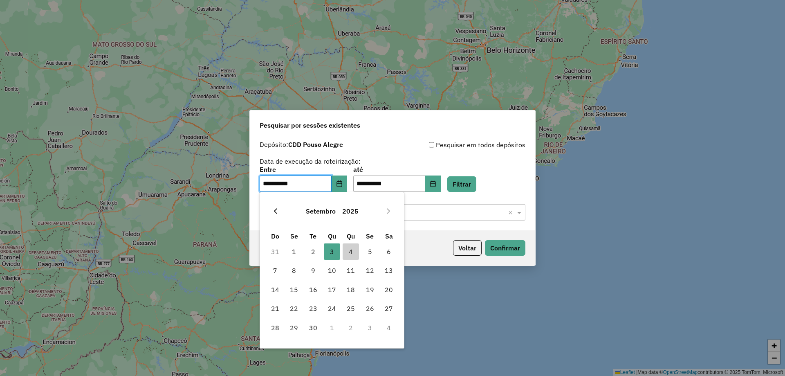
click at [277, 208] on icon "Previous Month" at bounding box center [275, 211] width 7 height 7
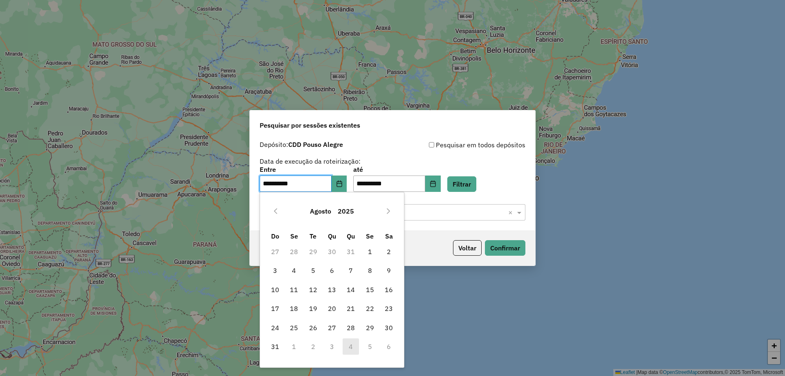
click at [277, 208] on icon "Previous Month" at bounding box center [275, 211] width 7 height 7
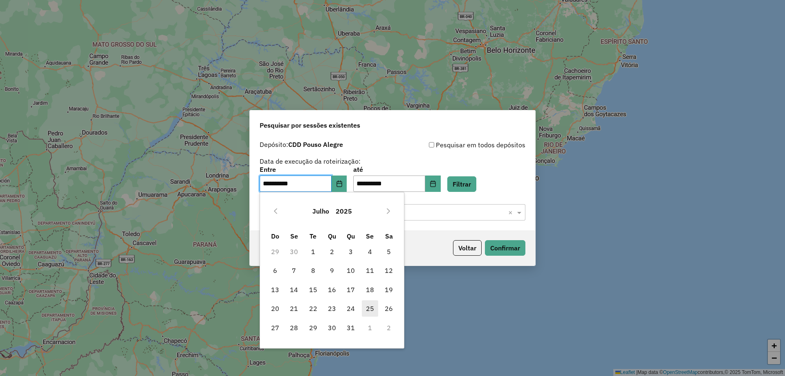
click at [369, 310] on span "25" at bounding box center [370, 308] width 16 height 16
type input "**********"
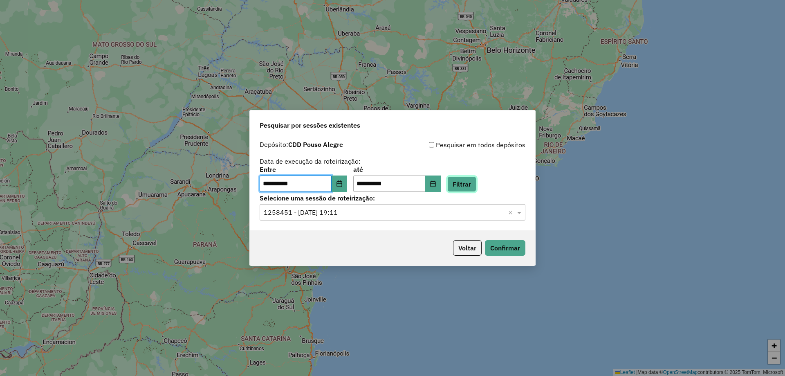
click at [477, 185] on button "Filtrar" at bounding box center [462, 184] width 29 height 16
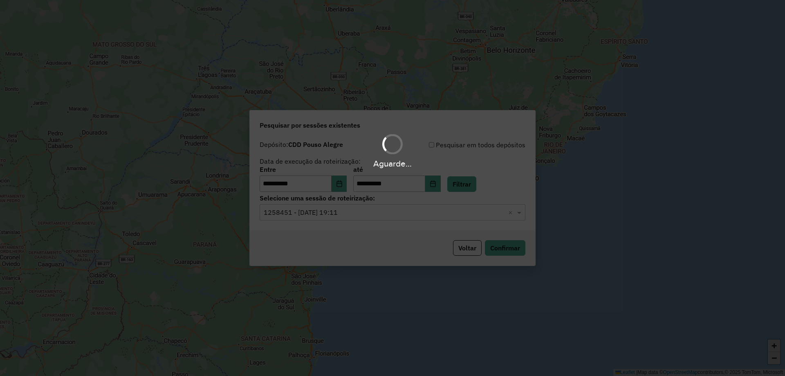
click at [288, 216] on input "text" at bounding box center [384, 213] width 241 height 10
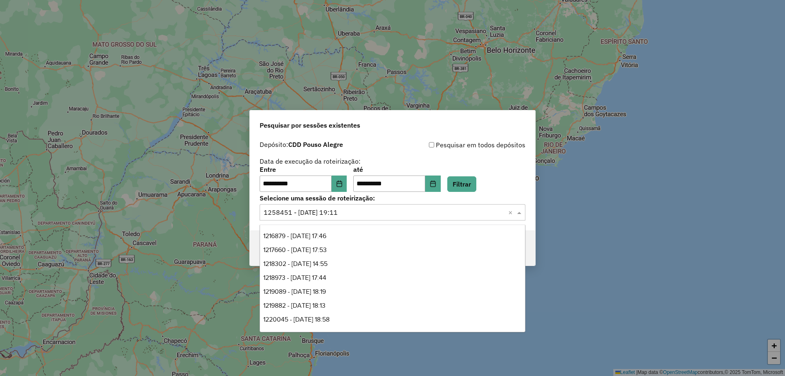
scroll to position [528, 0]
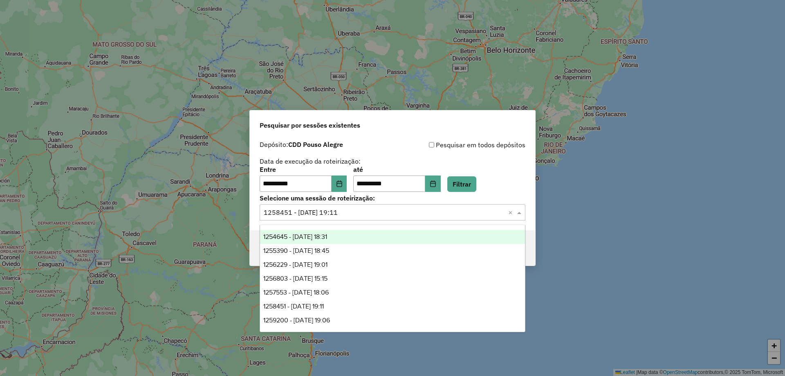
click at [316, 234] on span "1254645 - [DATE] 18:31" at bounding box center [295, 236] width 64 height 7
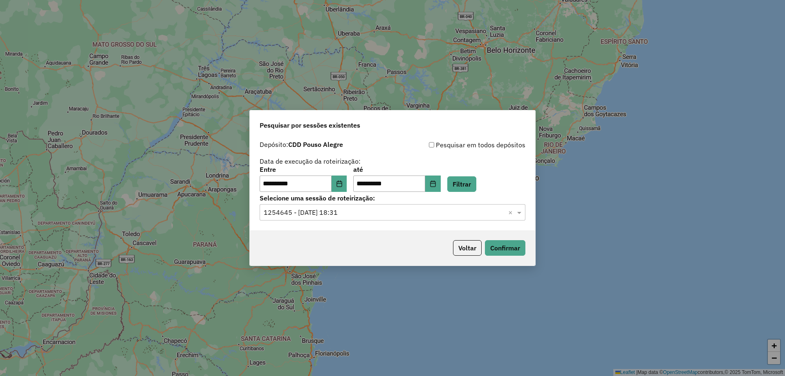
click at [334, 210] on input "text" at bounding box center [384, 213] width 241 height 10
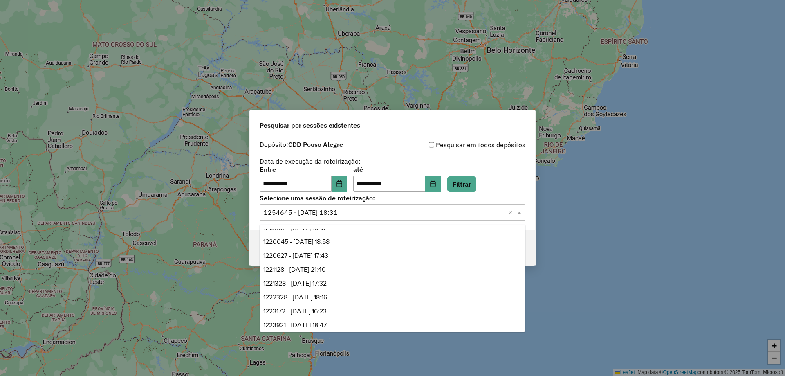
scroll to position [0, 0]
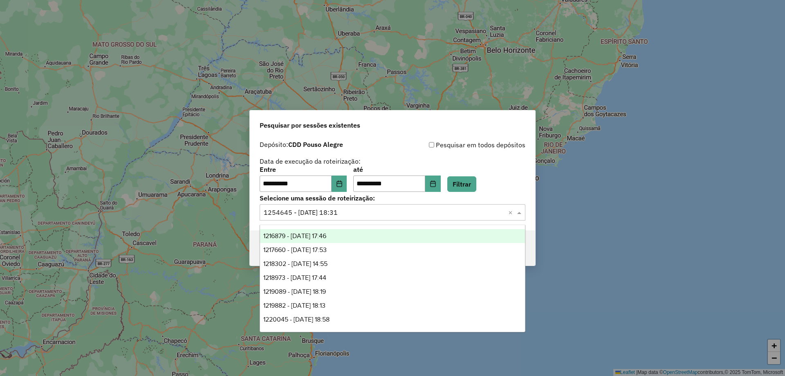
click at [305, 236] on span "1216879 - [DATE] 17:46" at bounding box center [294, 235] width 63 height 7
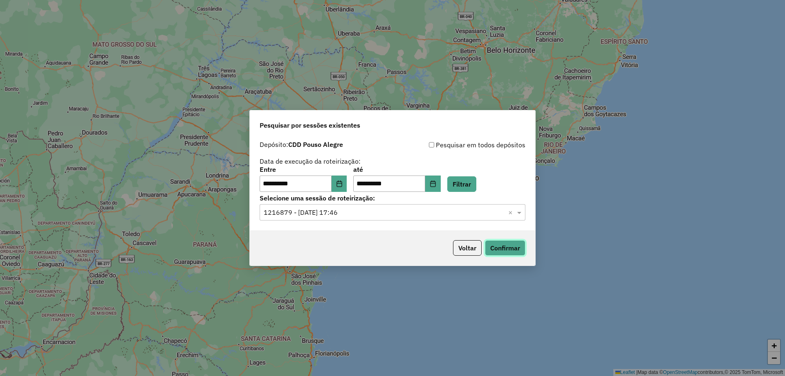
click at [497, 250] on button "Confirmar" at bounding box center [505, 248] width 41 height 16
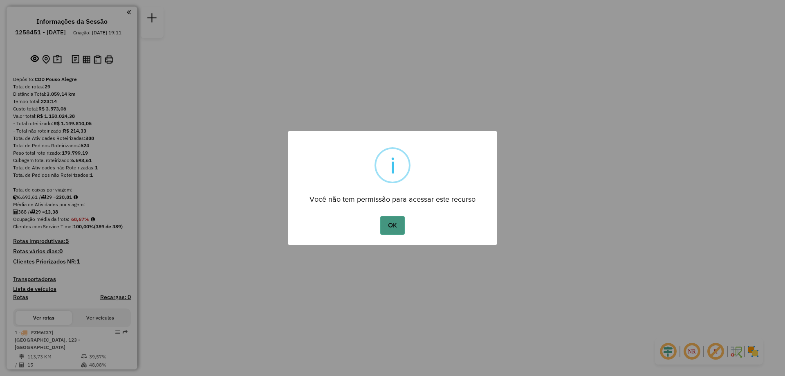
click at [388, 222] on button "OK" at bounding box center [392, 225] width 24 height 19
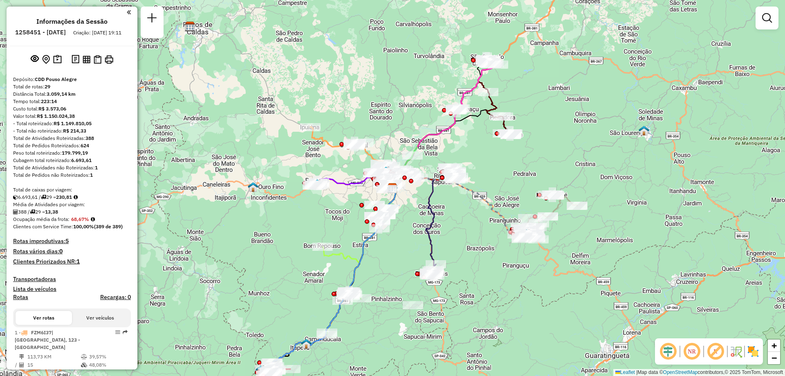
scroll to position [205, 0]
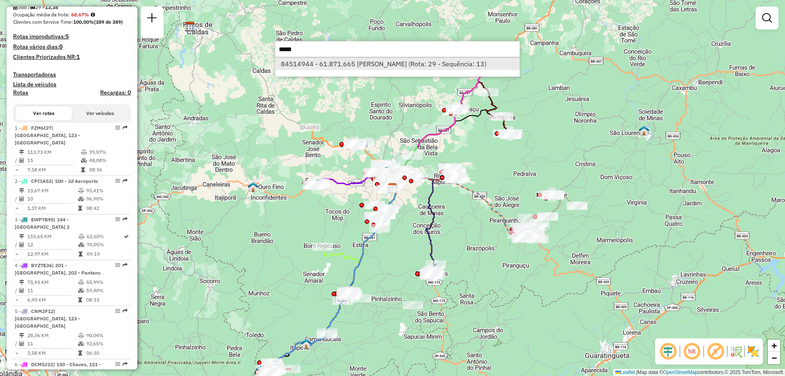
type input "*****"
click at [367, 69] on li "84514944 - 61.871.665 [PERSON_NAME] (Rota: 29 - Sequência: 13)" at bounding box center [397, 64] width 245 height 12
select select "**********"
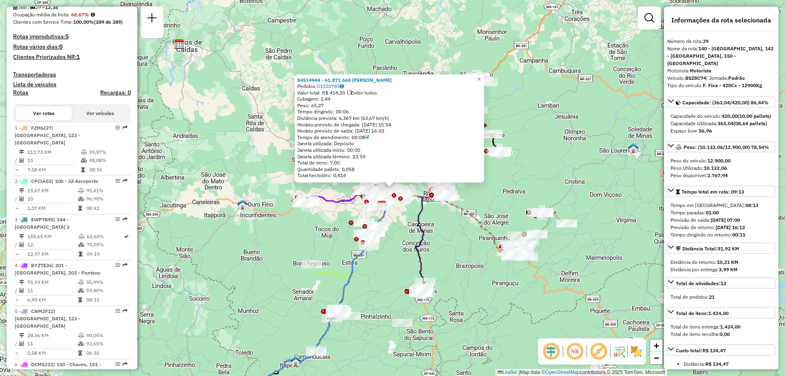
scroll to position [1474, 0]
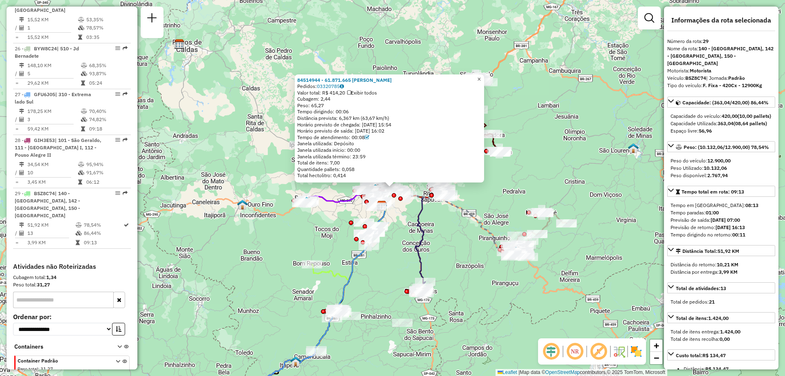
click at [481, 78] on span "×" at bounding box center [479, 79] width 4 height 7
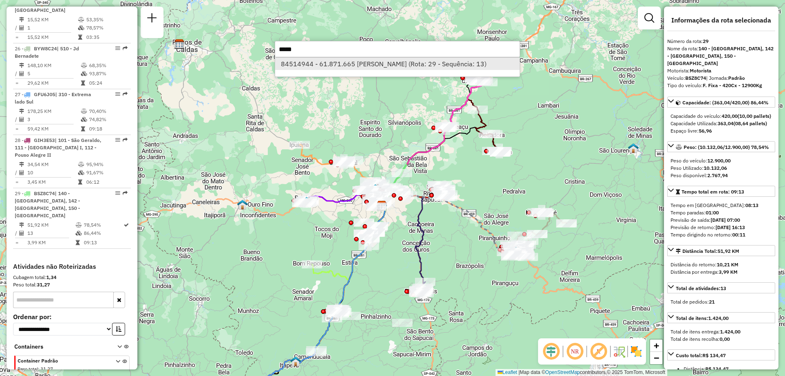
type input "*****"
click at [345, 65] on li "84514944 - 61.871.665 LUCAS TADEU DA SILVA (Rota: 29 - Sequência: 13)" at bounding box center [397, 64] width 245 height 12
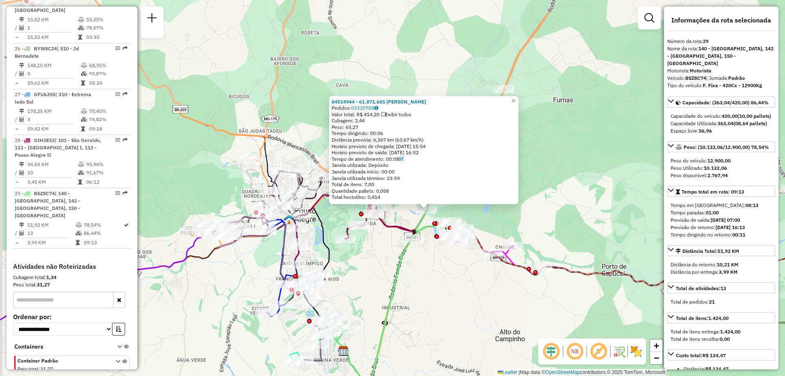
drag, startPoint x: 394, startPoint y: 171, endPoint x: 459, endPoint y: 319, distance: 161.9
click at [459, 319] on div "84514944 - 61.871.665 LUCAS TADEU DA SILVA Pedidos: 03320785 Valor total: R$ 41…" at bounding box center [392, 188] width 785 height 376
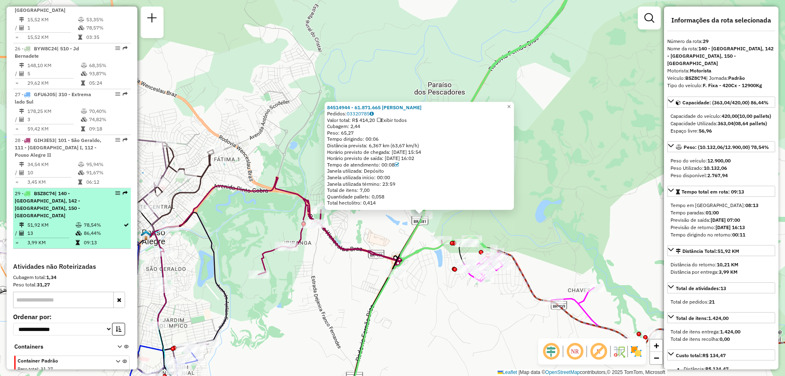
drag, startPoint x: 113, startPoint y: 178, endPoint x: 92, endPoint y: 182, distance: 21.0
click at [80, 190] on span "| 140 - São Gonçalo, 142 - São Sebastião, 150 - Chaves" at bounding box center [47, 204] width 65 height 28
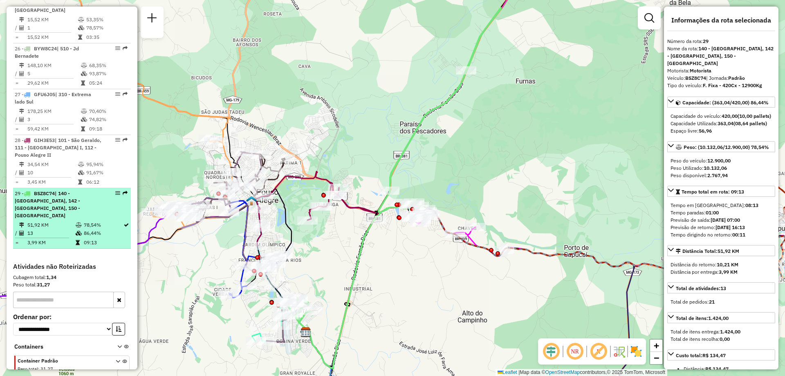
click at [115, 191] on em at bounding box center [117, 193] width 5 height 5
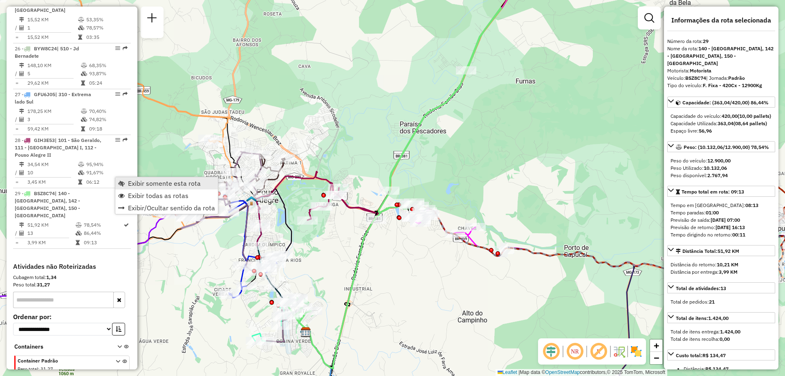
click at [175, 180] on span "Exibir somente esta rota" at bounding box center [164, 183] width 73 height 7
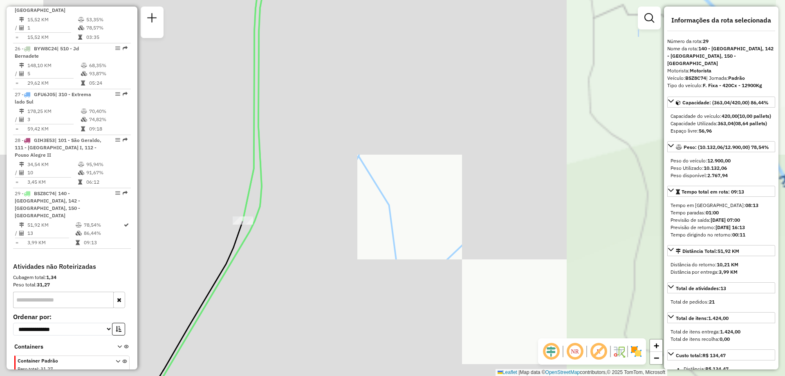
drag, startPoint x: 387, startPoint y: 186, endPoint x: 501, endPoint y: 167, distance: 115.3
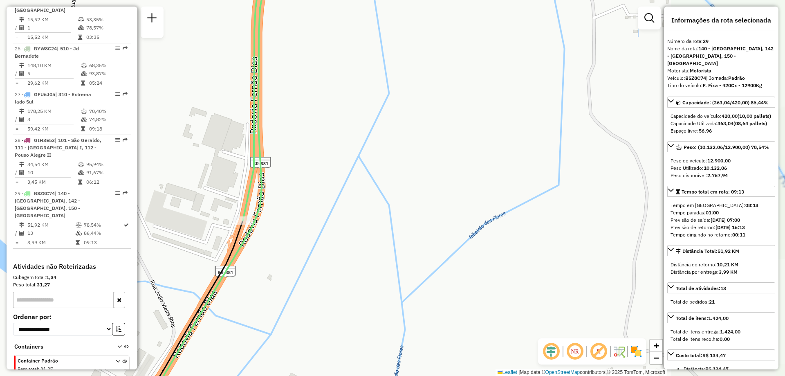
click at [501, 167] on div "Janela de atendimento Grade de atendimento Capacidade Transportadoras Veículos …" at bounding box center [392, 188] width 785 height 376
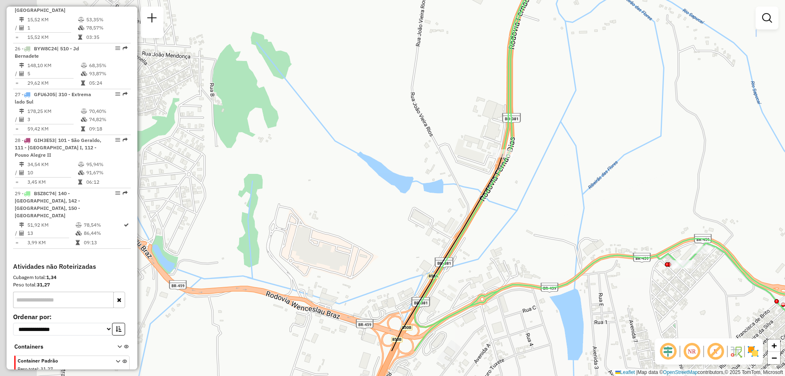
drag, startPoint x: 412, startPoint y: 222, endPoint x: 524, endPoint y: 186, distance: 118.1
click at [524, 186] on div "Janela de atendimento Grade de atendimento Capacidade Transportadoras Veículos …" at bounding box center [392, 188] width 785 height 376
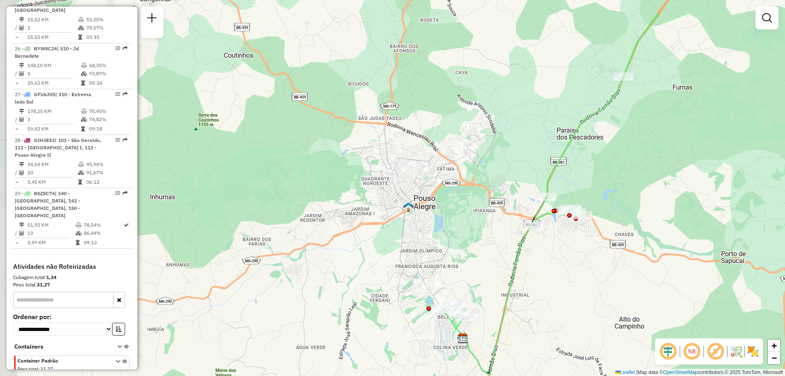
drag, startPoint x: 437, startPoint y: 177, endPoint x: 515, endPoint y: 199, distance: 80.8
click at [515, 199] on div "Janela de atendimento Grade de atendimento Capacidade Transportadoras Veículos …" at bounding box center [392, 188] width 785 height 376
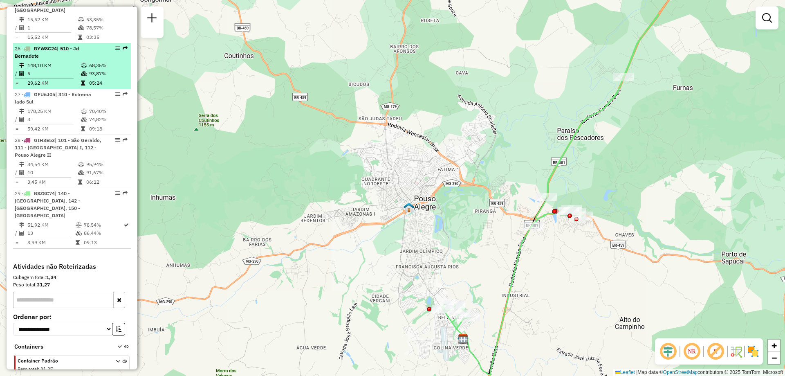
scroll to position [1269, 0]
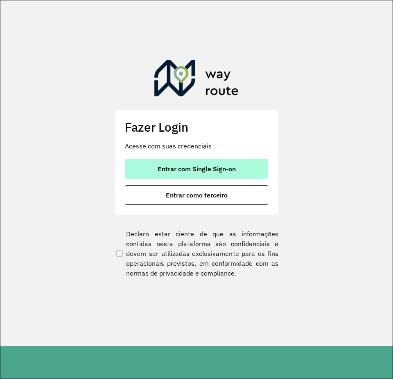
click at [232, 170] on span "Entrar com Single Sign-on" at bounding box center [197, 169] width 78 height 7
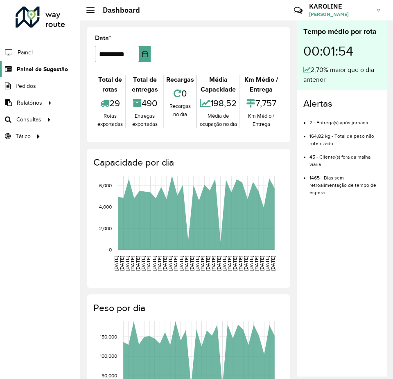
click at [43, 67] on span "Painel de Sugestão" at bounding box center [42, 69] width 51 height 9
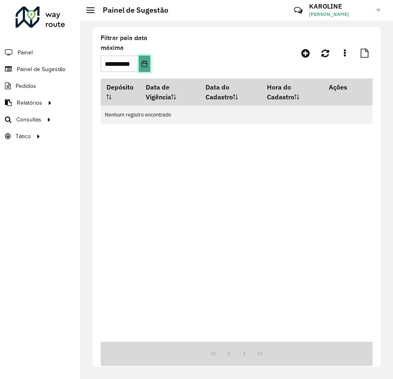
click at [144, 62] on icon "Choose Date" at bounding box center [144, 64] width 7 height 7
click at [321, 231] on div "Depósito Data de Vigência Data do Cadastro Hora do Cadastro Ações Nenhum regist…" at bounding box center [237, 210] width 272 height 263
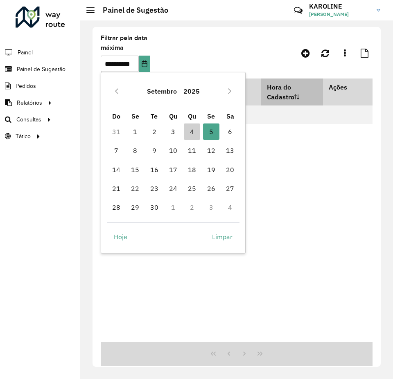
scroll to position [0, 0]
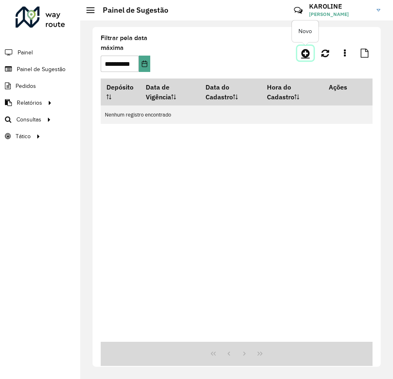
click at [305, 53] on icon at bounding box center [305, 53] width 9 height 10
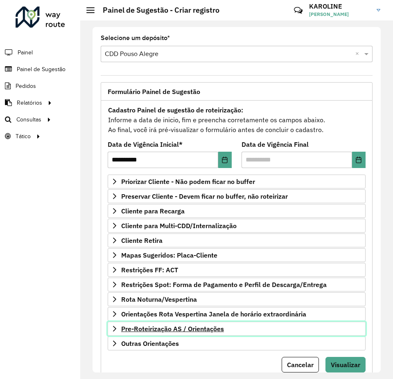
click at [160, 332] on span "Pre-Roteirização AS / Orientações" at bounding box center [172, 329] width 103 height 7
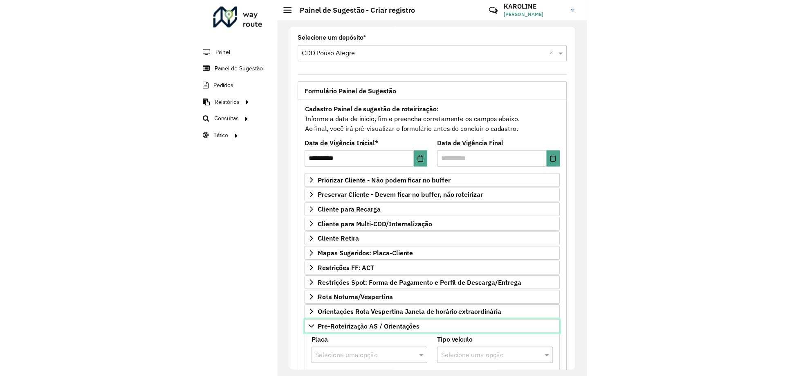
scroll to position [41, 0]
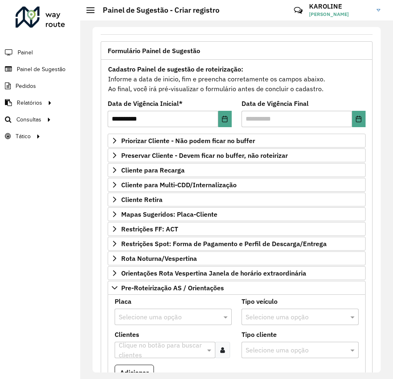
click at [159, 318] on input "text" at bounding box center [165, 318] width 92 height 10
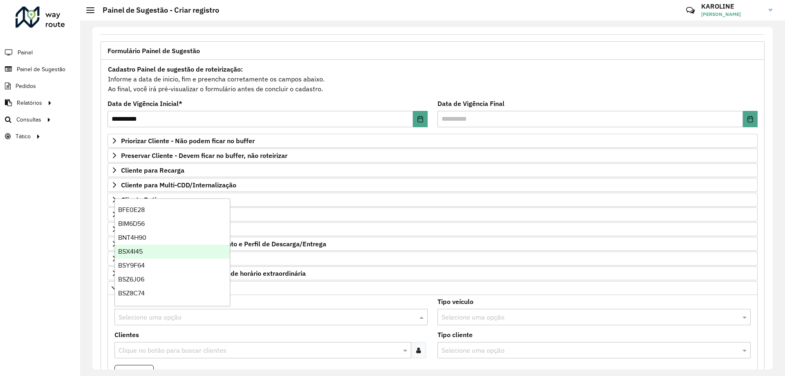
click at [59, 215] on div "Roteirizador AmbevTech Painel Painel de Sugestão Pedidos Relatórios Clientes Cl…" at bounding box center [40, 188] width 80 height 376
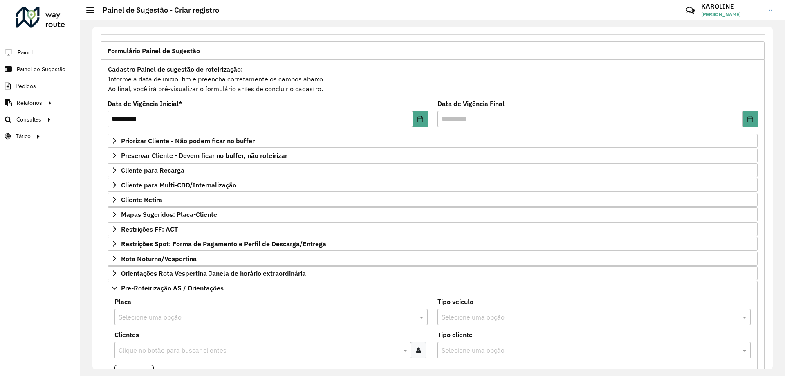
scroll to position [123, 0]
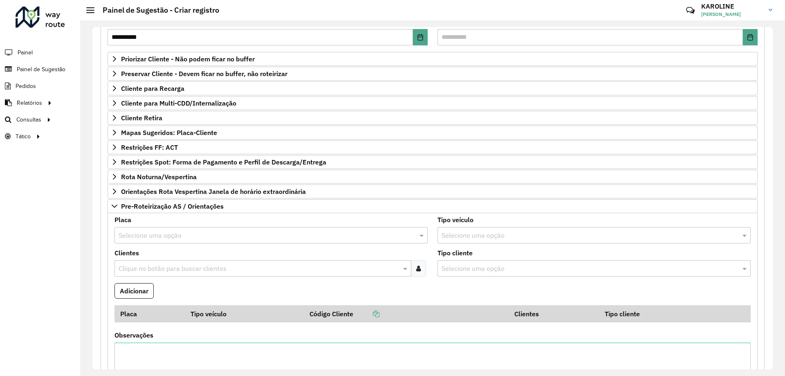
click at [158, 236] on input "text" at bounding box center [263, 236] width 289 height 10
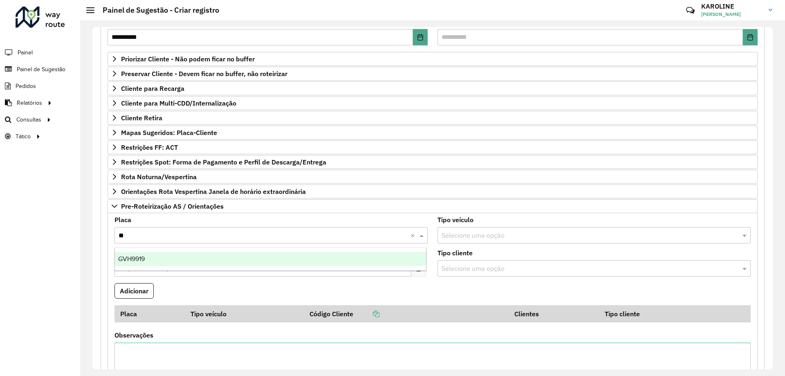
type input "***"
click at [139, 255] on span "GVH9919" at bounding box center [131, 258] width 27 height 7
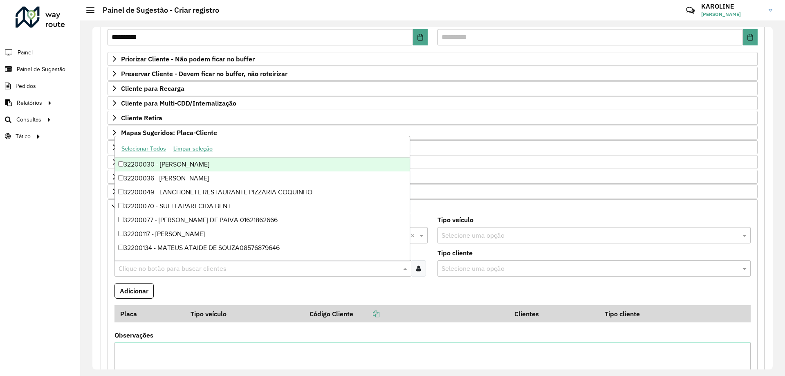
click at [161, 269] on input "text" at bounding box center [259, 269] width 285 height 10
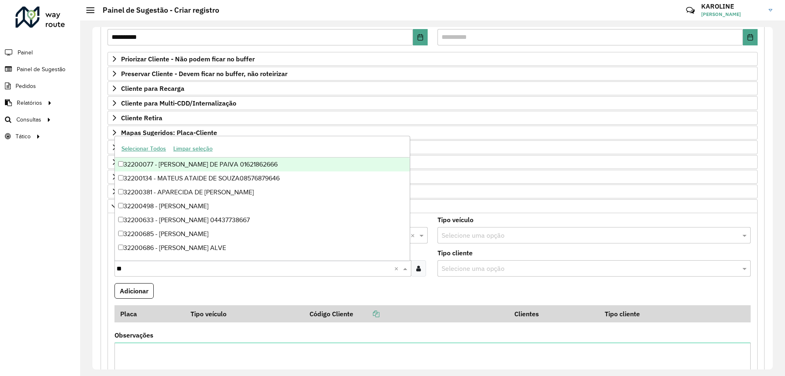
type input "***"
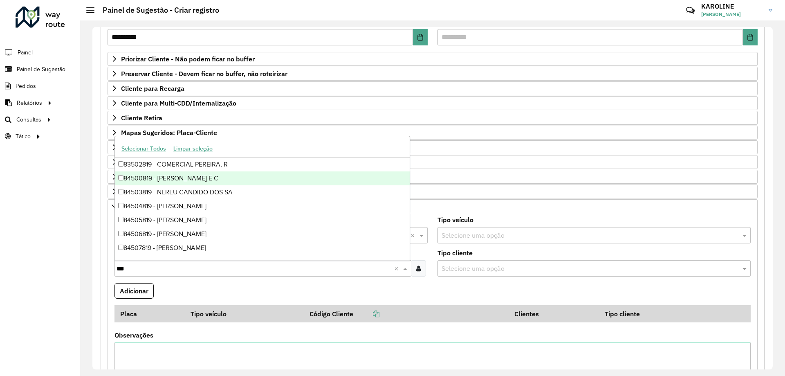
click at [135, 174] on div "84500819 - [PERSON_NAME] E C" at bounding box center [262, 178] width 295 height 14
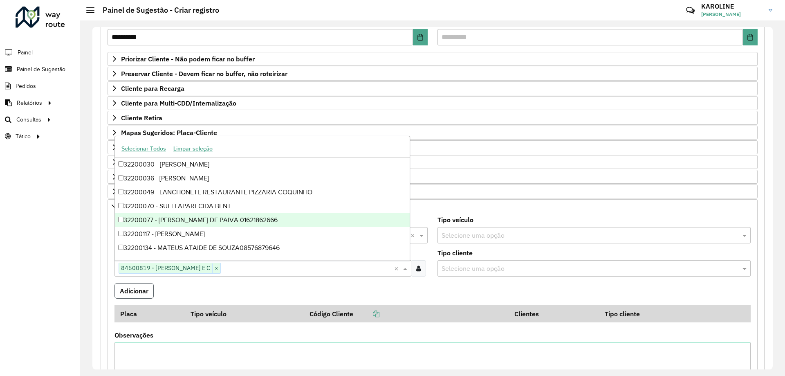
click at [128, 297] on button "Adicionar" at bounding box center [134, 291] width 39 height 16
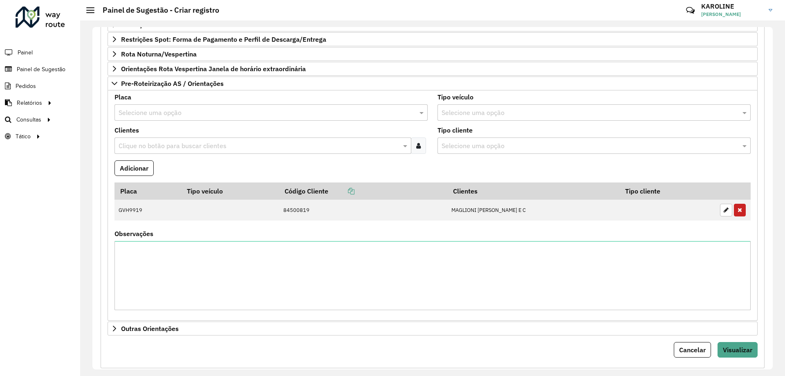
scroll to position [205, 0]
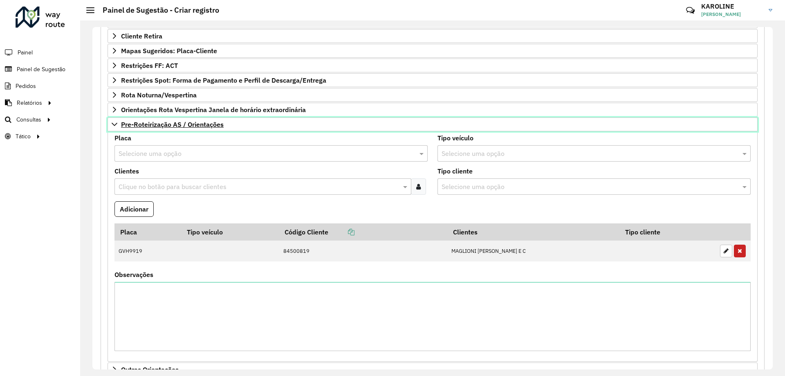
click at [115, 122] on icon at bounding box center [114, 124] width 7 height 7
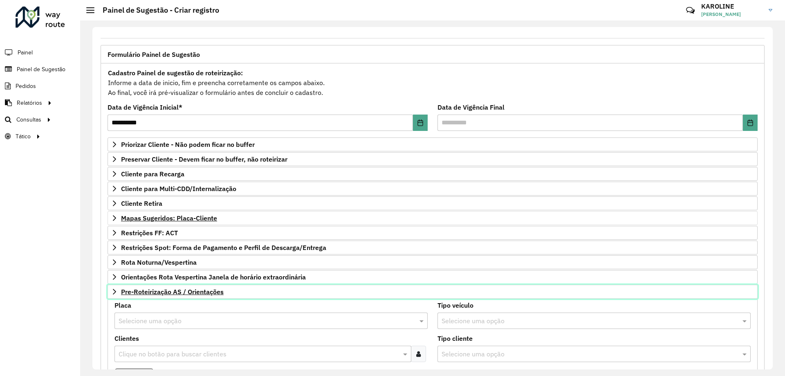
scroll to position [32, 0]
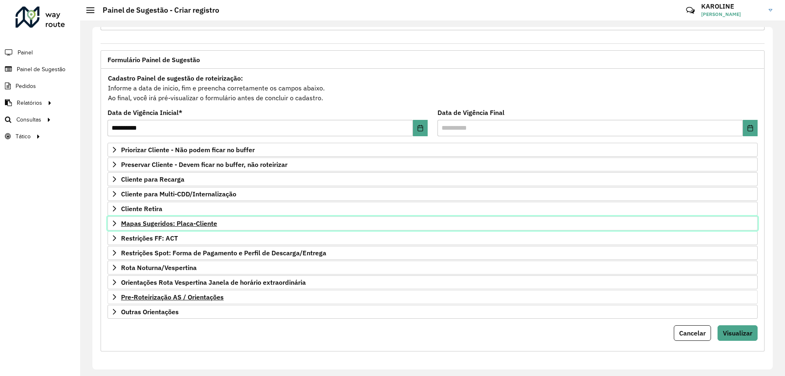
click at [167, 220] on span "Mapas Sugeridos: Placa-Cliente" at bounding box center [169, 223] width 96 height 7
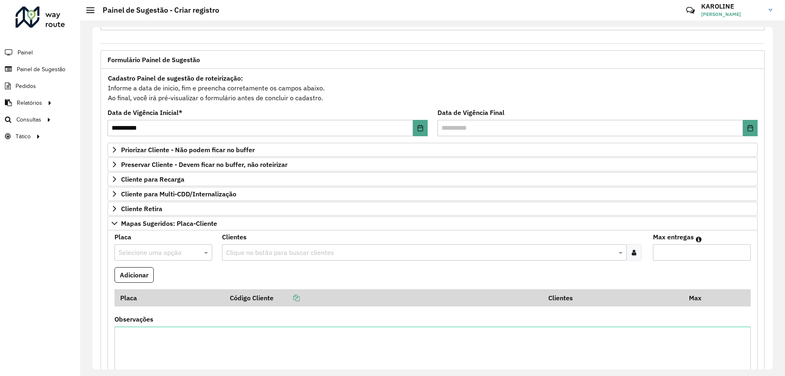
click at [181, 254] on input "text" at bounding box center [155, 253] width 73 height 10
type input "***"
click at [150, 271] on div "BWQ0295" at bounding box center [163, 276] width 97 height 14
click at [392, 253] on icon at bounding box center [634, 252] width 5 height 7
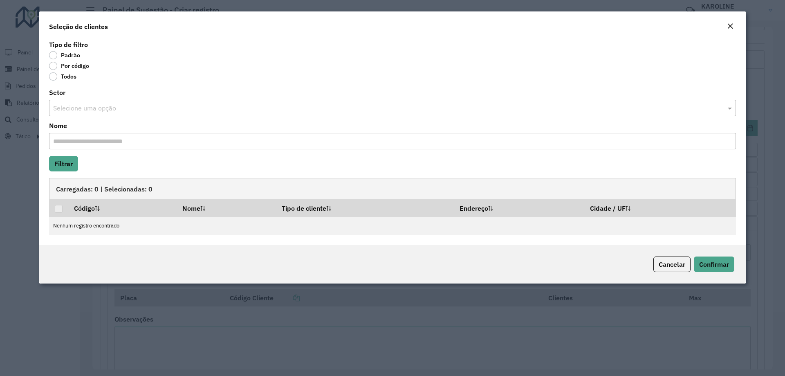
click at [57, 64] on label "Por código" at bounding box center [69, 66] width 40 height 8
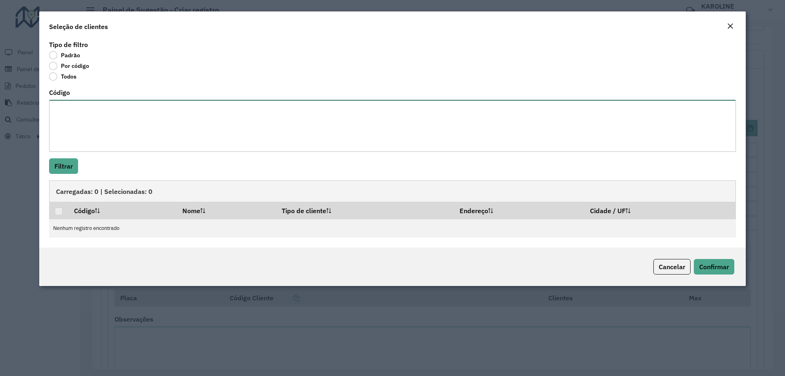
click at [79, 122] on textarea "Código" at bounding box center [392, 126] width 687 height 52
drag, startPoint x: 475, startPoint y: 122, endPoint x: 464, endPoint y: 124, distance: 11.2
click at [392, 122] on textarea "Código" at bounding box center [392, 126] width 687 height 52
paste textarea "**** **** **** **** ***** **** ***** **** ***** **** **** ***** **** ***** ****…"
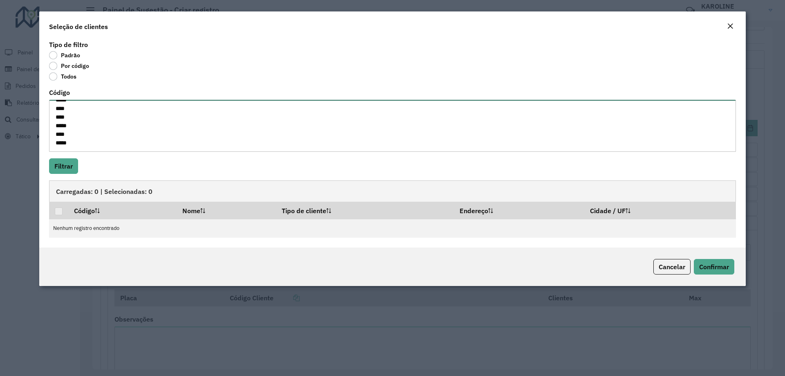
click at [85, 136] on textarea "**** **** **** **** ***** **** ***** **** ***** **** **** ***** **** ***** ****…" at bounding box center [392, 126] width 687 height 52
type textarea "**** **** **** **** ***** **** ***** **** ***** **** **** ***** **** ***** ****…"
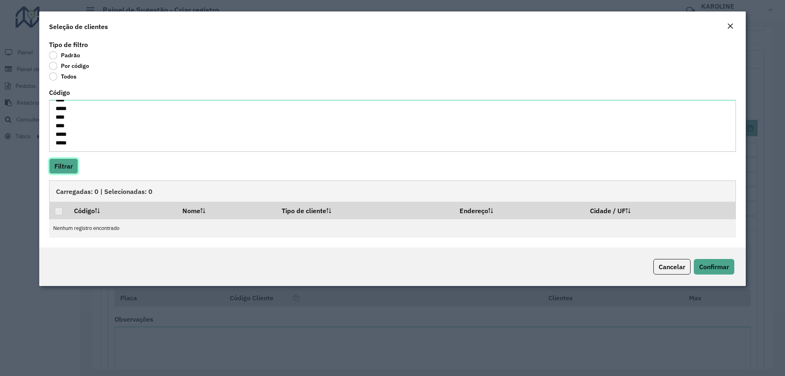
click at [67, 165] on button "Filtrar" at bounding box center [63, 166] width 29 height 16
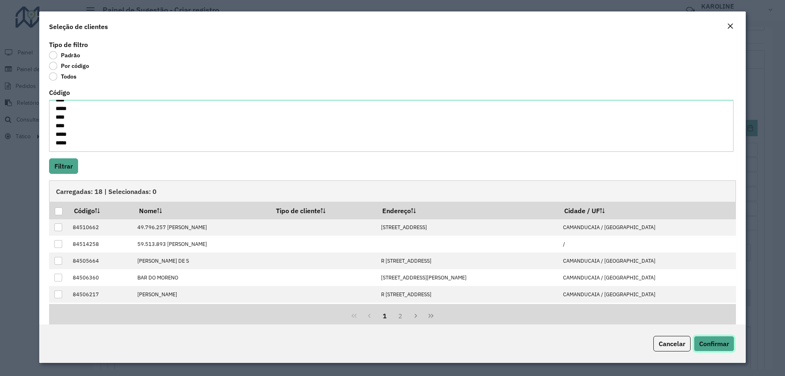
click at [392, 342] on span "Confirmar" at bounding box center [715, 344] width 30 height 8
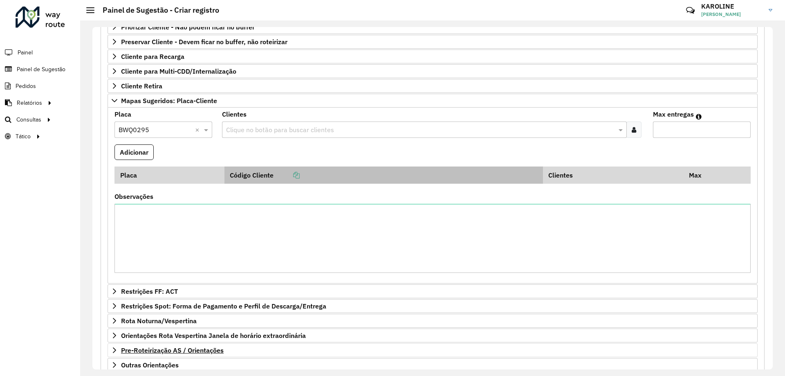
scroll to position [114, 0]
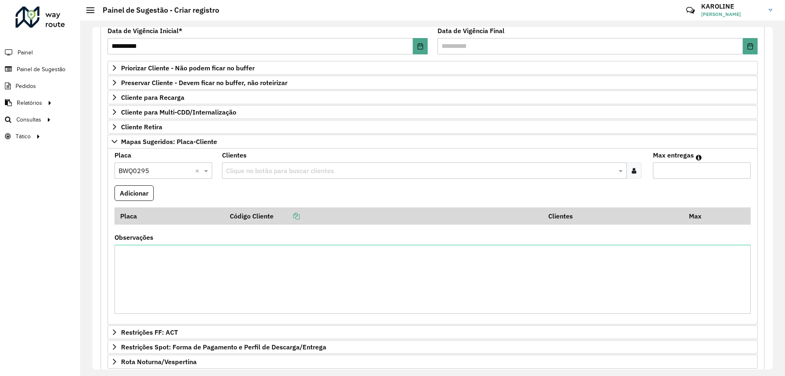
click at [392, 179] on formly-field "Clientes Clique no botão para buscar clientes" at bounding box center [432, 168] width 431 height 33
click at [392, 169] on input "text" at bounding box center [420, 171] width 392 height 10
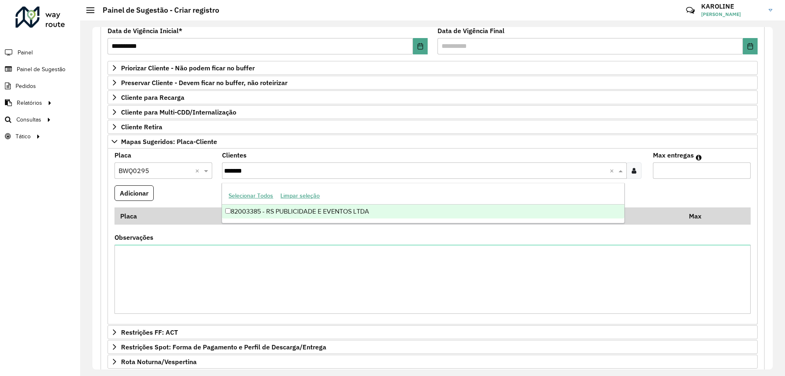
type input "********"
click at [231, 209] on div "82003385 - RS PUBLICIDADE E EVENTOS LTDA" at bounding box center [423, 212] width 402 height 14
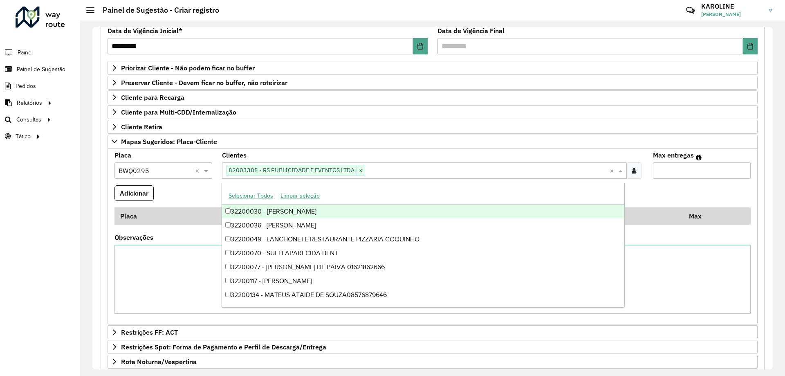
click at [189, 194] on formly-field "Adicionar" at bounding box center [433, 196] width 646 height 22
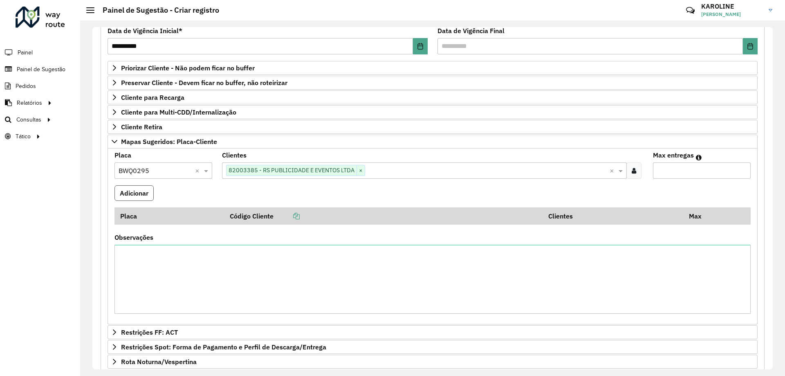
click at [130, 193] on button "Adicionar" at bounding box center [134, 193] width 39 height 16
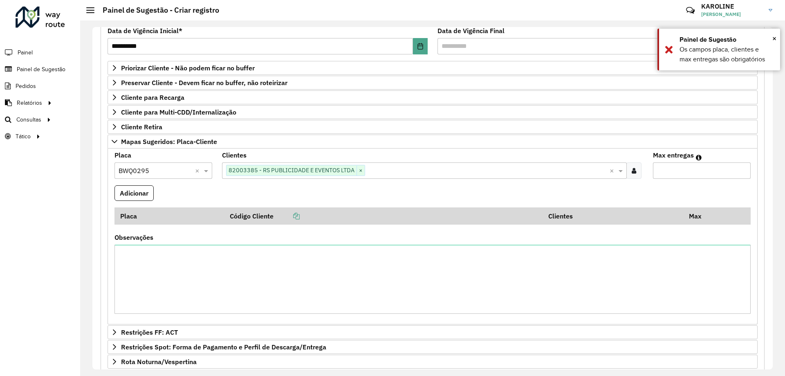
click at [392, 171] on icon at bounding box center [634, 170] width 5 height 7
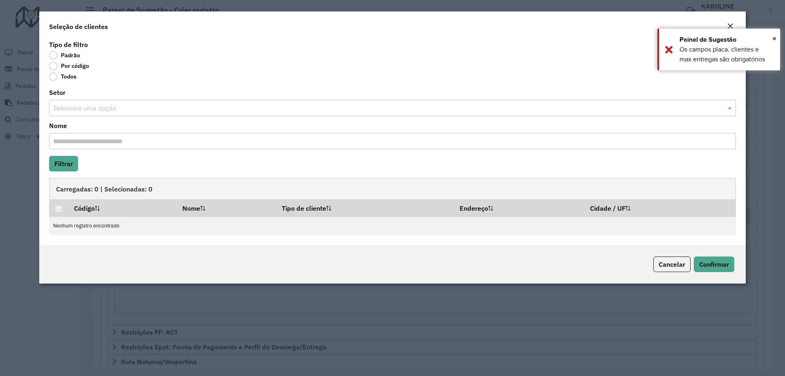
click at [54, 66] on label "Por código" at bounding box center [69, 66] width 40 height 8
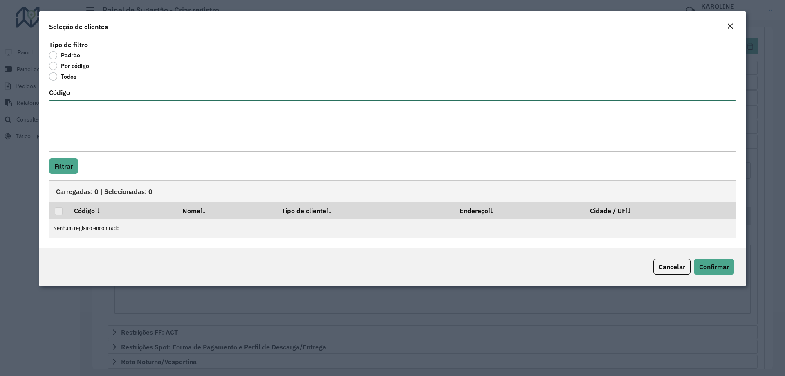
click at [68, 111] on textarea "Código" at bounding box center [392, 126] width 687 height 52
paste textarea "**** **** **** **** ***** **** ***** **** ***** **** **** ***** **** ***** ****…"
click at [72, 140] on textarea "**** **** **** **** ***** **** ***** **** ***** **** **** ***** **** ***** ****…" at bounding box center [392, 126] width 687 height 52
type textarea "**** **** **** **** ***** **** ***** **** ***** **** **** ***** **** ***** ****…"
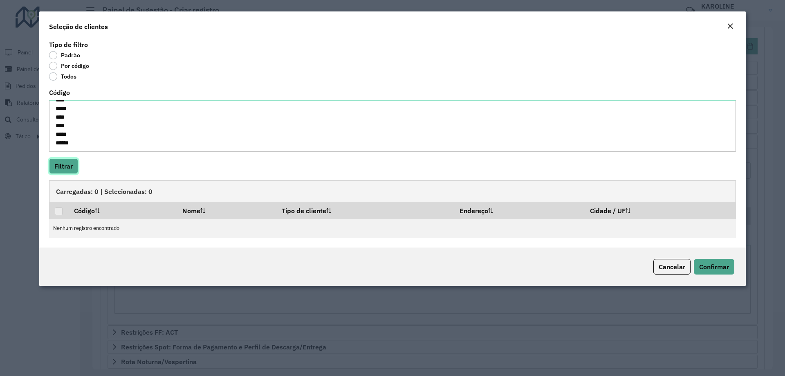
click at [68, 162] on button "Filtrar" at bounding box center [63, 166] width 29 height 16
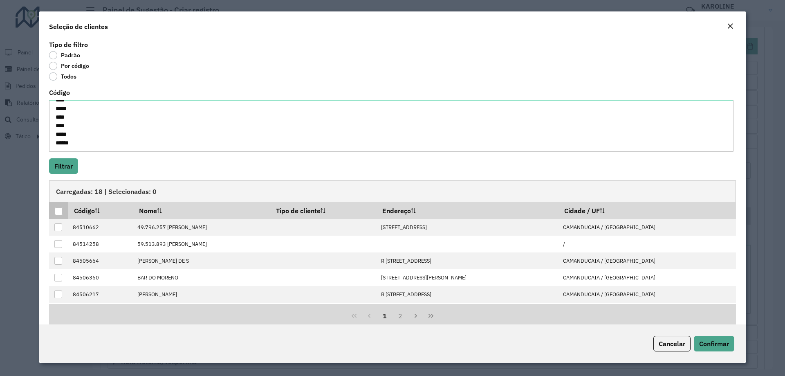
click at [57, 210] on div at bounding box center [59, 211] width 8 height 8
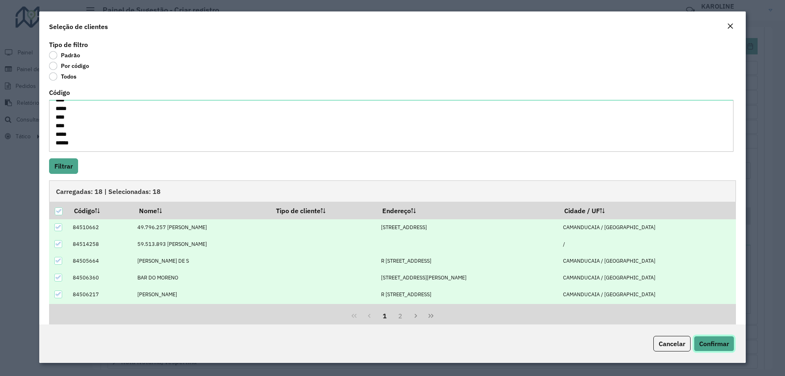
click at [392, 342] on span "Confirmar" at bounding box center [715, 344] width 30 height 8
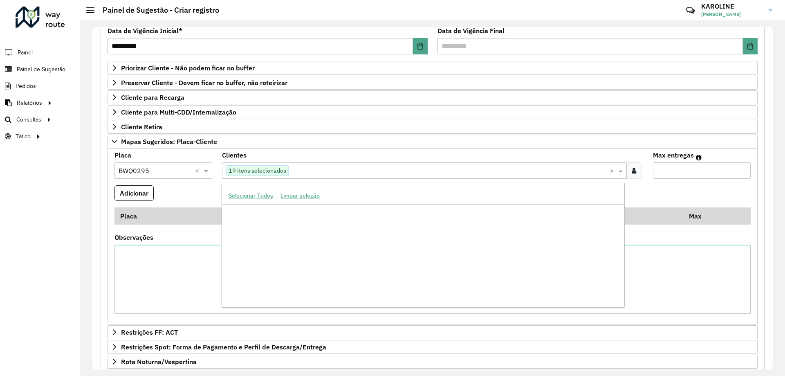
click at [294, 169] on input "text" at bounding box center [449, 171] width 321 height 10
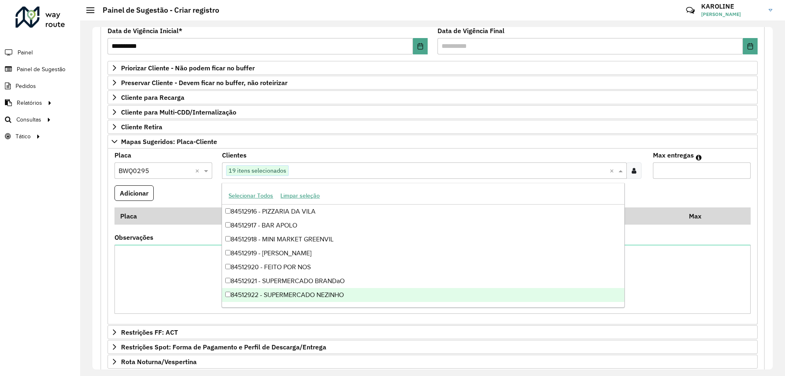
click at [392, 164] on input "Max entregas" at bounding box center [702, 170] width 98 height 16
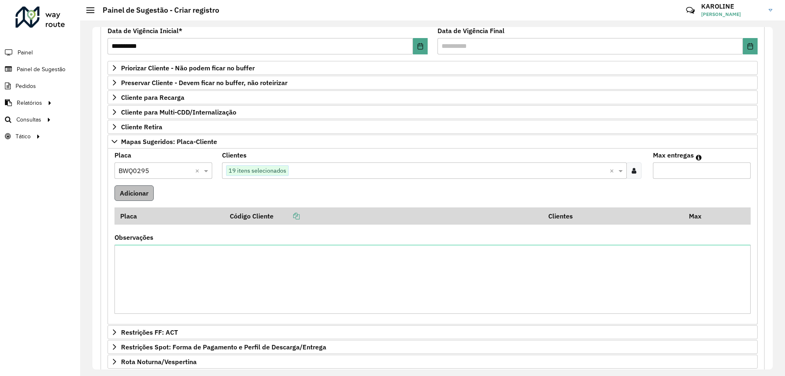
type input "**"
click at [144, 196] on button "Adicionar" at bounding box center [134, 193] width 39 height 16
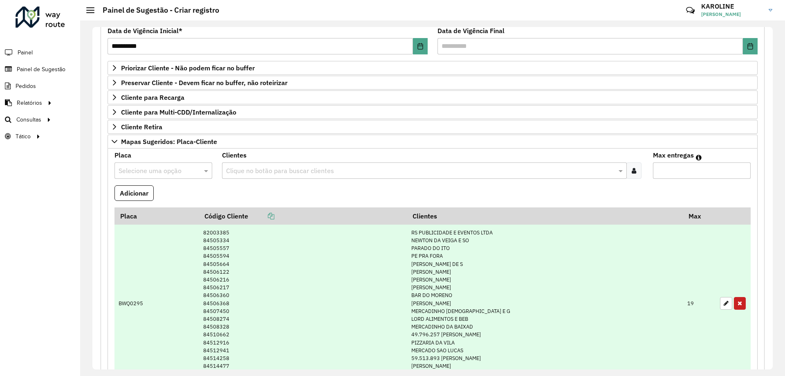
click at [392, 230] on td "RS PUBLICIDADE E EVENTOS LTDA NEWTON DA VEIGA E SO PARADO DO ITO PE PRA FORA AD…" at bounding box center [545, 304] width 276 height 158
drag, startPoint x: 218, startPoint y: 234, endPoint x: 228, endPoint y: 237, distance: 10.2
click at [228, 237] on td "82003385 84505334 84505557 84505594 84505664 84506122 84506216 84506217 8450636…" at bounding box center [303, 304] width 208 height 158
click at [274, 243] on td "82003385 84505334 84505557 84505594 84505664 84506122 84506216 84506217 8450636…" at bounding box center [303, 304] width 208 height 158
drag, startPoint x: 196, startPoint y: 230, endPoint x: 238, endPoint y: 231, distance: 42.6
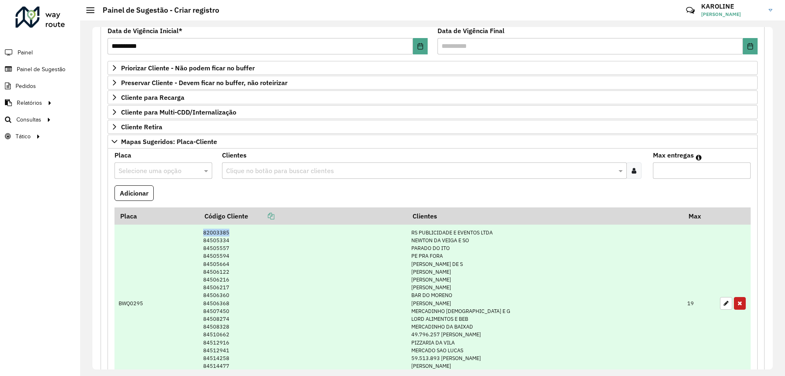
click at [238, 231] on tr "BWQ0295 82003385 84505334 84505557 84505594 84505664 84506122 84506216 84506217…" at bounding box center [433, 304] width 637 height 158
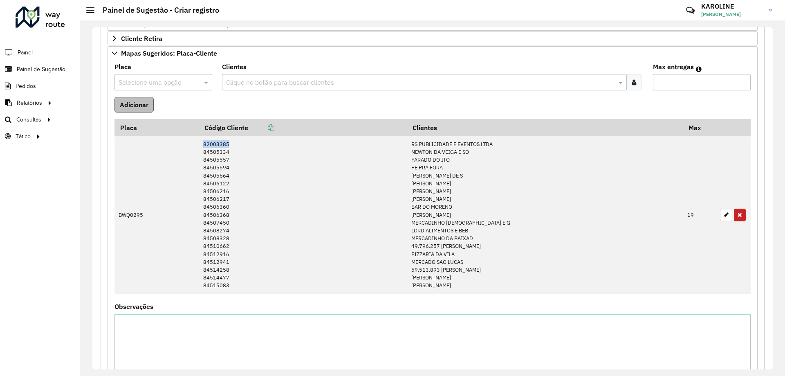
scroll to position [161, 0]
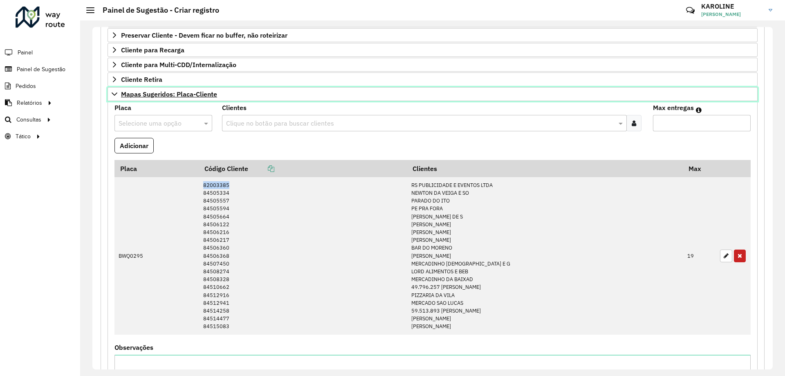
click at [112, 96] on icon at bounding box center [114, 94] width 7 height 7
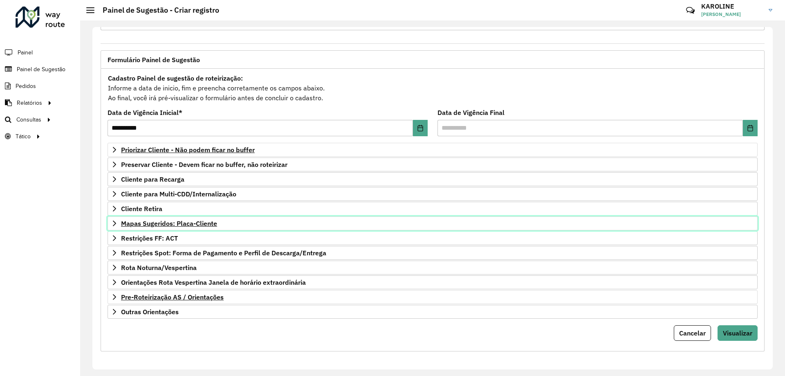
scroll to position [0, 0]
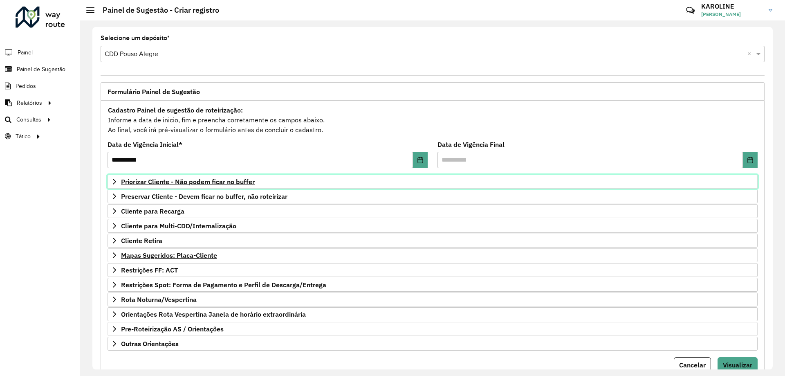
click at [214, 181] on span "Priorizar Cliente - Não podem ficar no buffer" at bounding box center [188, 181] width 134 height 7
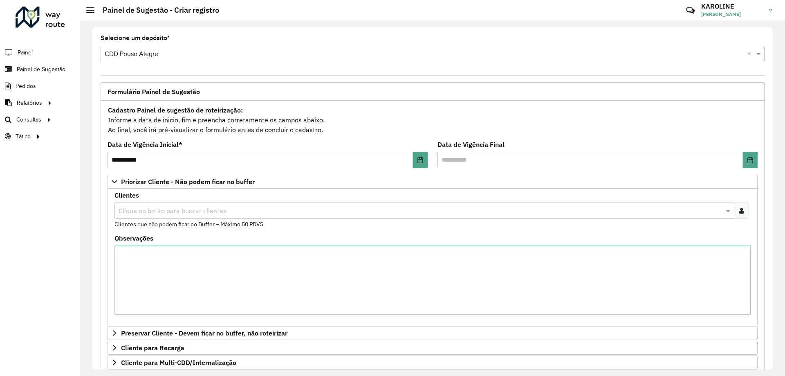
click at [182, 210] on input "text" at bounding box center [421, 211] width 608 height 10
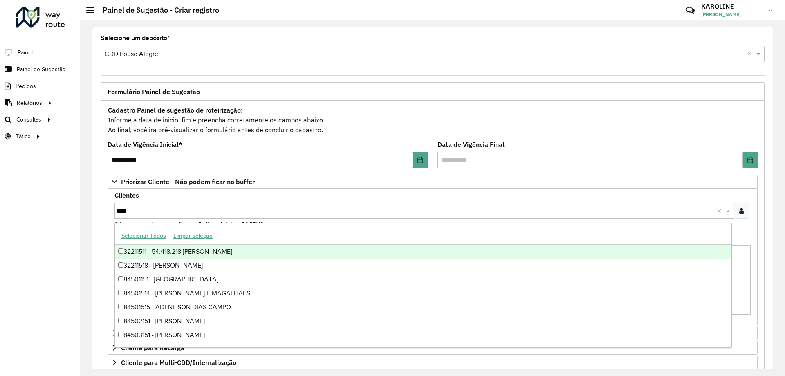
type input "*****"
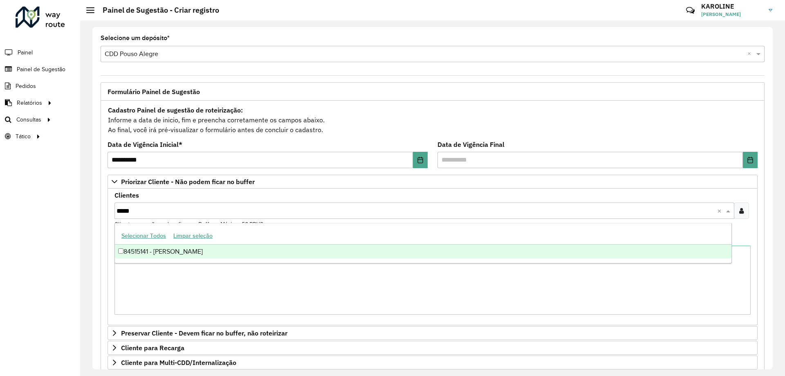
click at [191, 253] on div "84515141 - [PERSON_NAME]" at bounding box center [423, 252] width 617 height 14
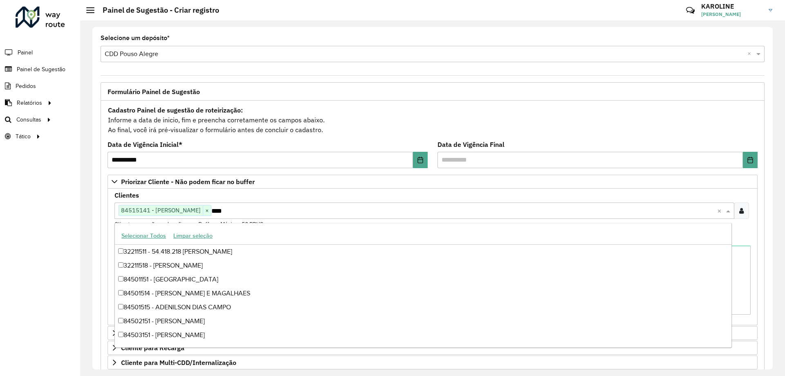
type input "*****"
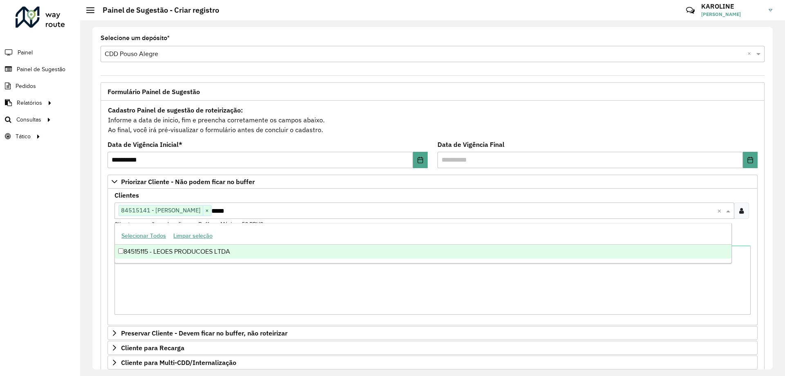
click at [126, 253] on div "84515115 - LEOES PRODUCOES LTDA" at bounding box center [423, 252] width 617 height 14
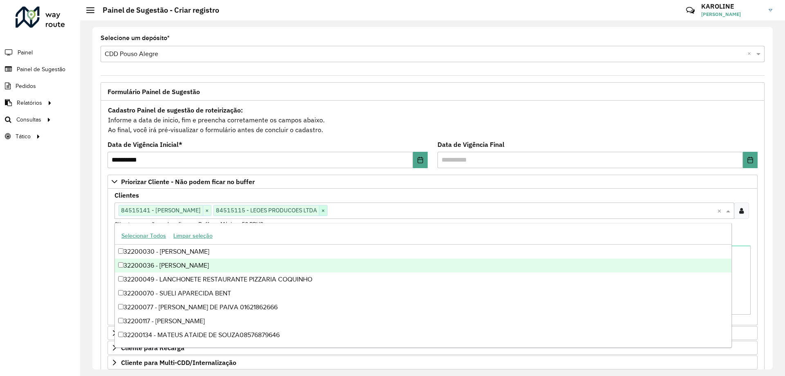
click at [327, 210] on span "×" at bounding box center [323, 211] width 8 height 10
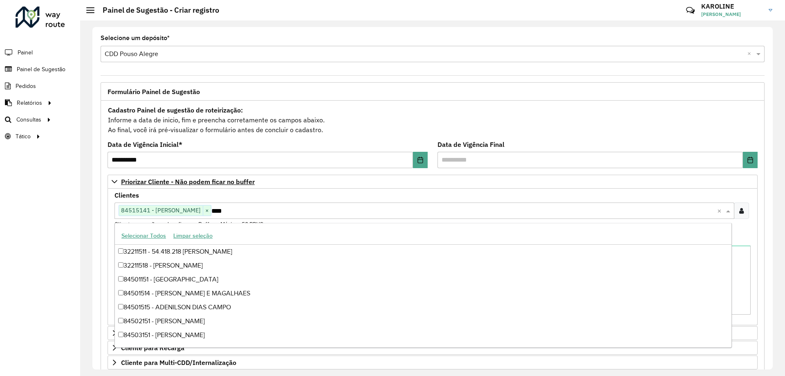
type input "*****"
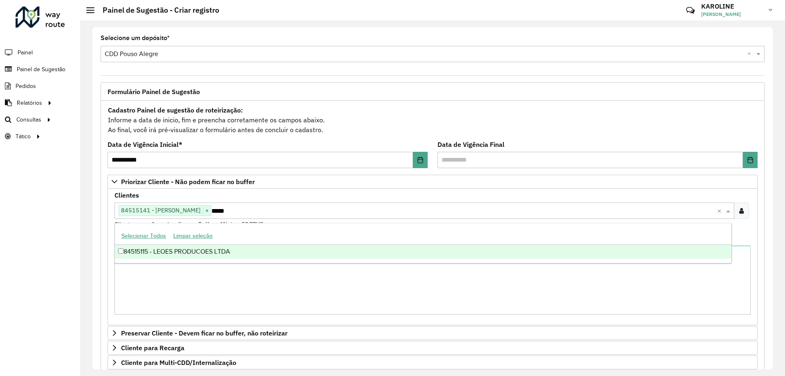
click at [209, 250] on div "84515115 - LEOES PRODUCOES LTDA" at bounding box center [423, 252] width 617 height 14
type input "*****"
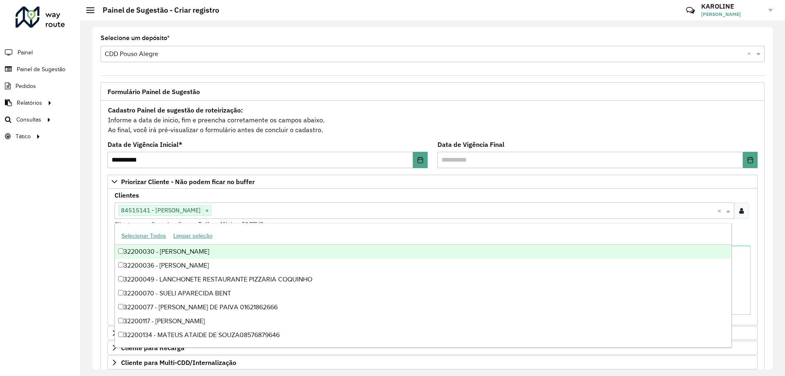
click at [366, 210] on input "text" at bounding box center [465, 211] width 506 height 10
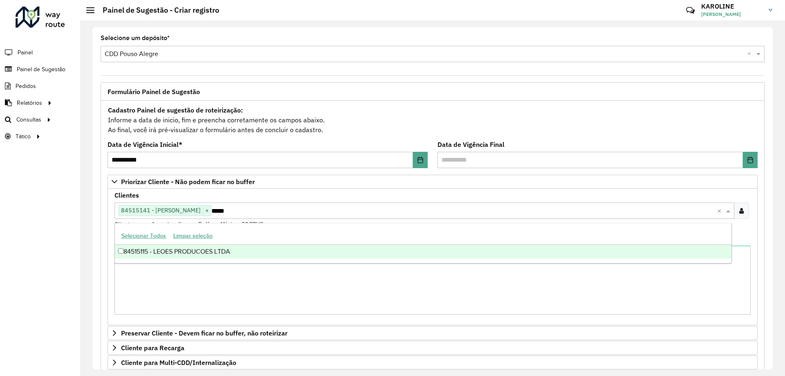
type input "*****"
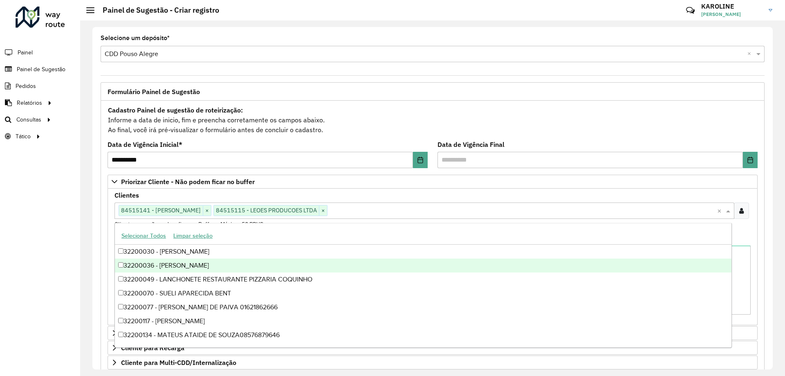
click at [392, 232] on formly-field "Clientes Clique no botão para buscar clientes 84515141 - [PERSON_NAME] × 845151…" at bounding box center [433, 213] width 646 height 43
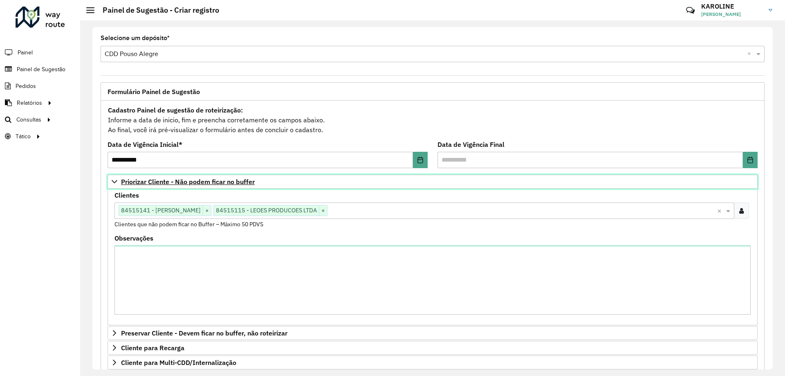
click at [115, 181] on icon at bounding box center [114, 181] width 7 height 7
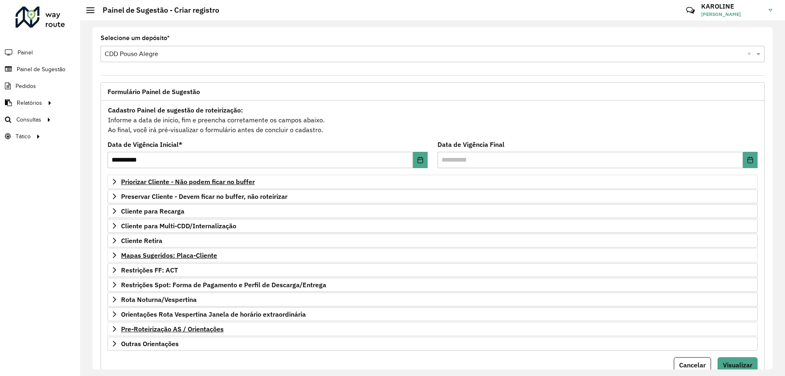
click at [392, 113] on div "Cadastro Painel de sugestão de roteirização: Informe a data de inicio, fim e pr…" at bounding box center [433, 120] width 650 height 30
click at [392, 360] on button "Visualizar" at bounding box center [738, 365] width 40 height 16
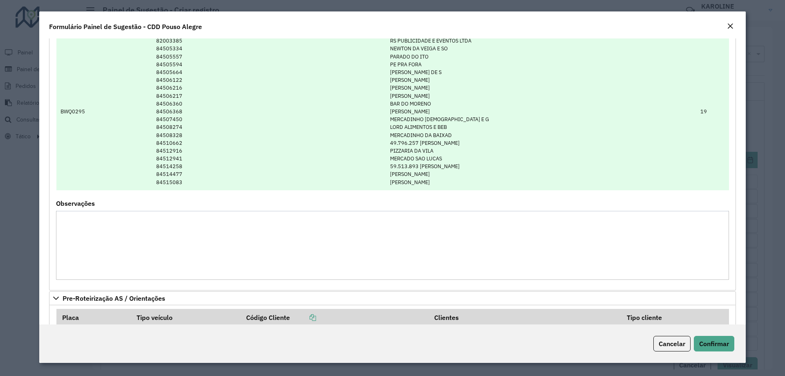
scroll to position [374, 0]
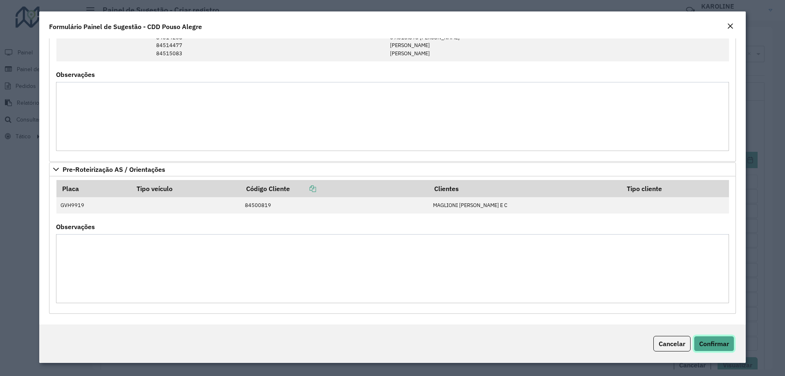
click at [392, 343] on span "Confirmar" at bounding box center [715, 344] width 30 height 8
